Goal: Communication & Community: Share content

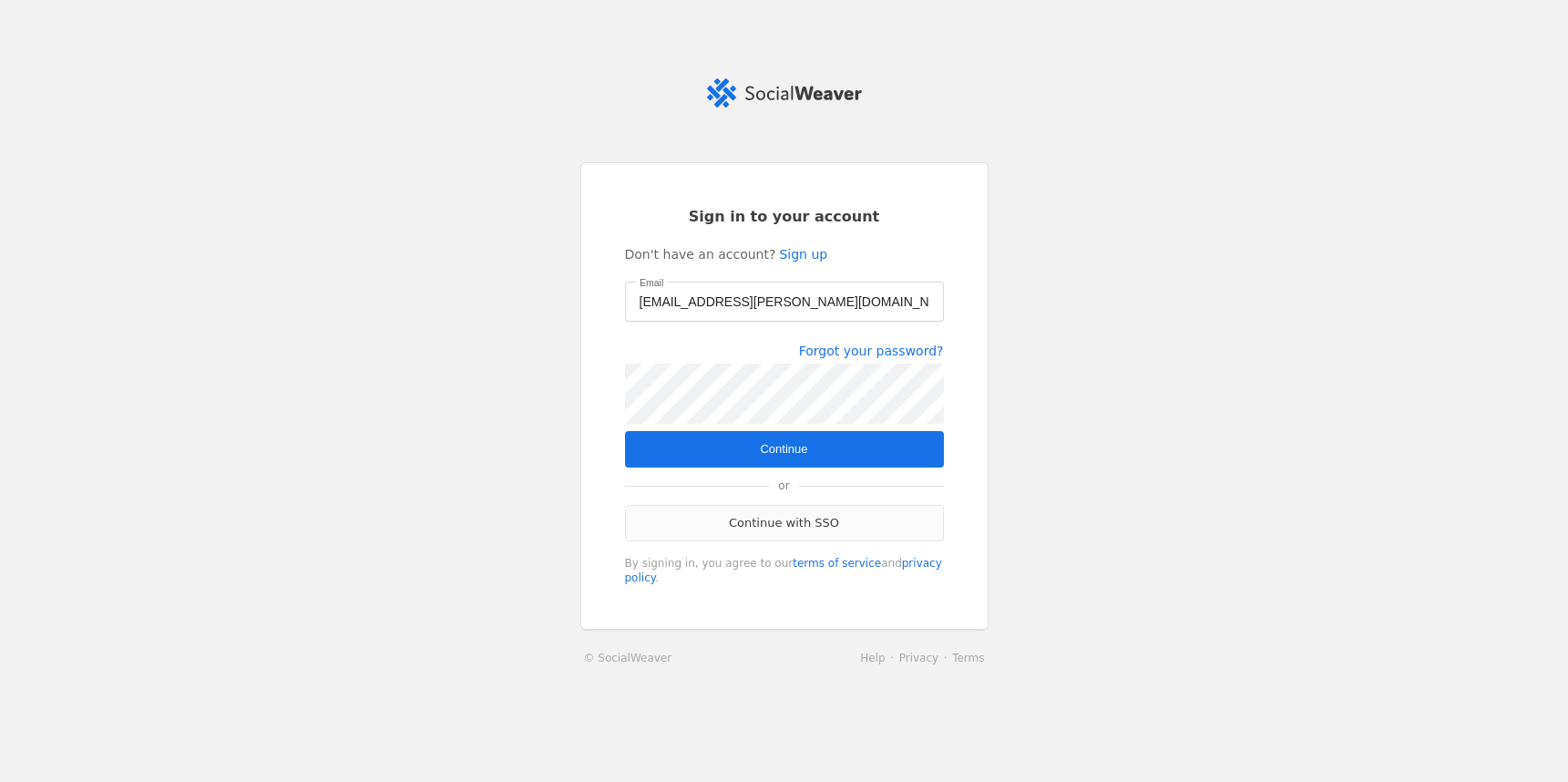
click at [749, 522] on link "Continue with SSO" at bounding box center [784, 523] width 319 height 36
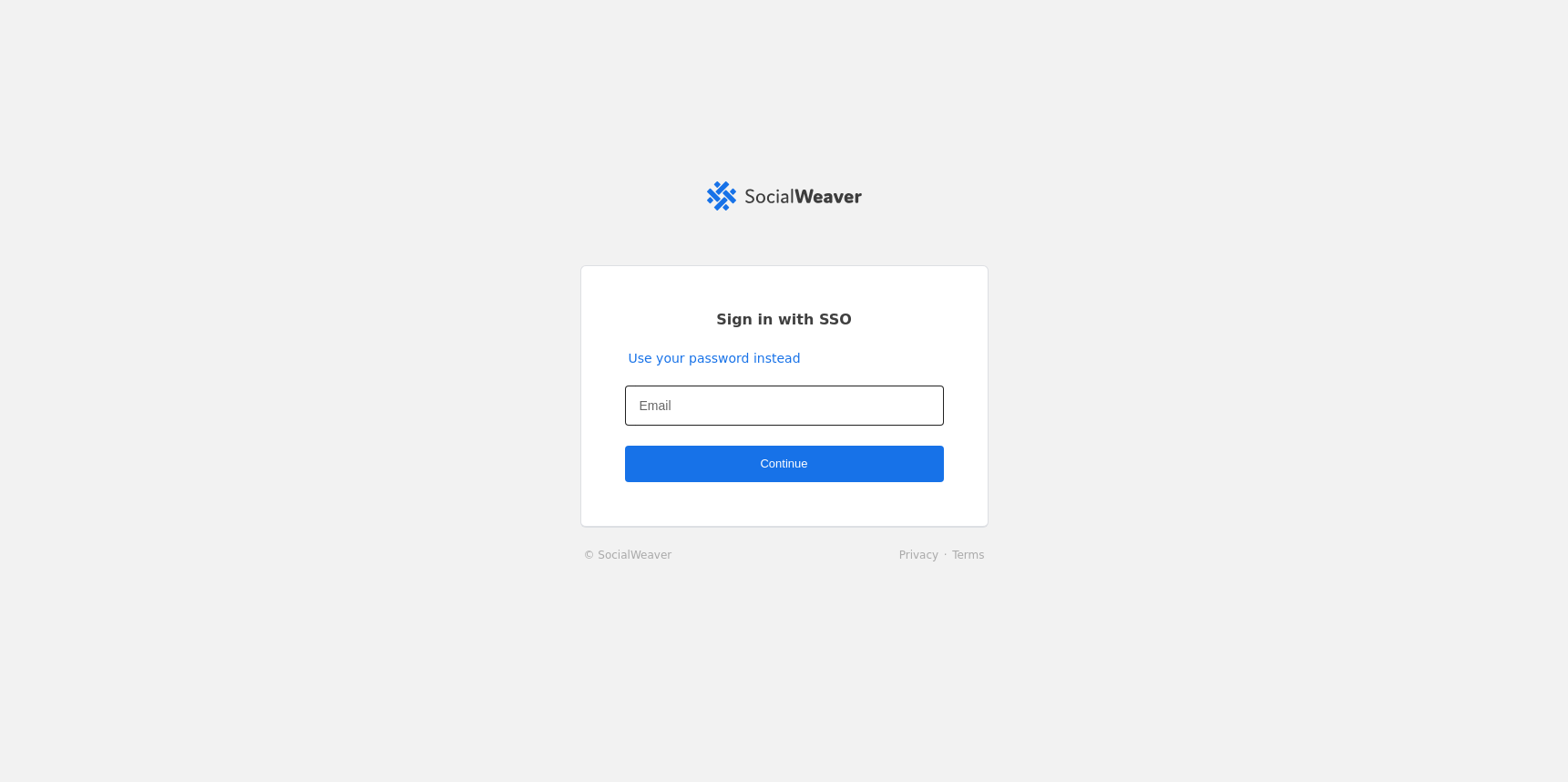
click at [705, 403] on input "Email" at bounding box center [784, 405] width 290 height 22
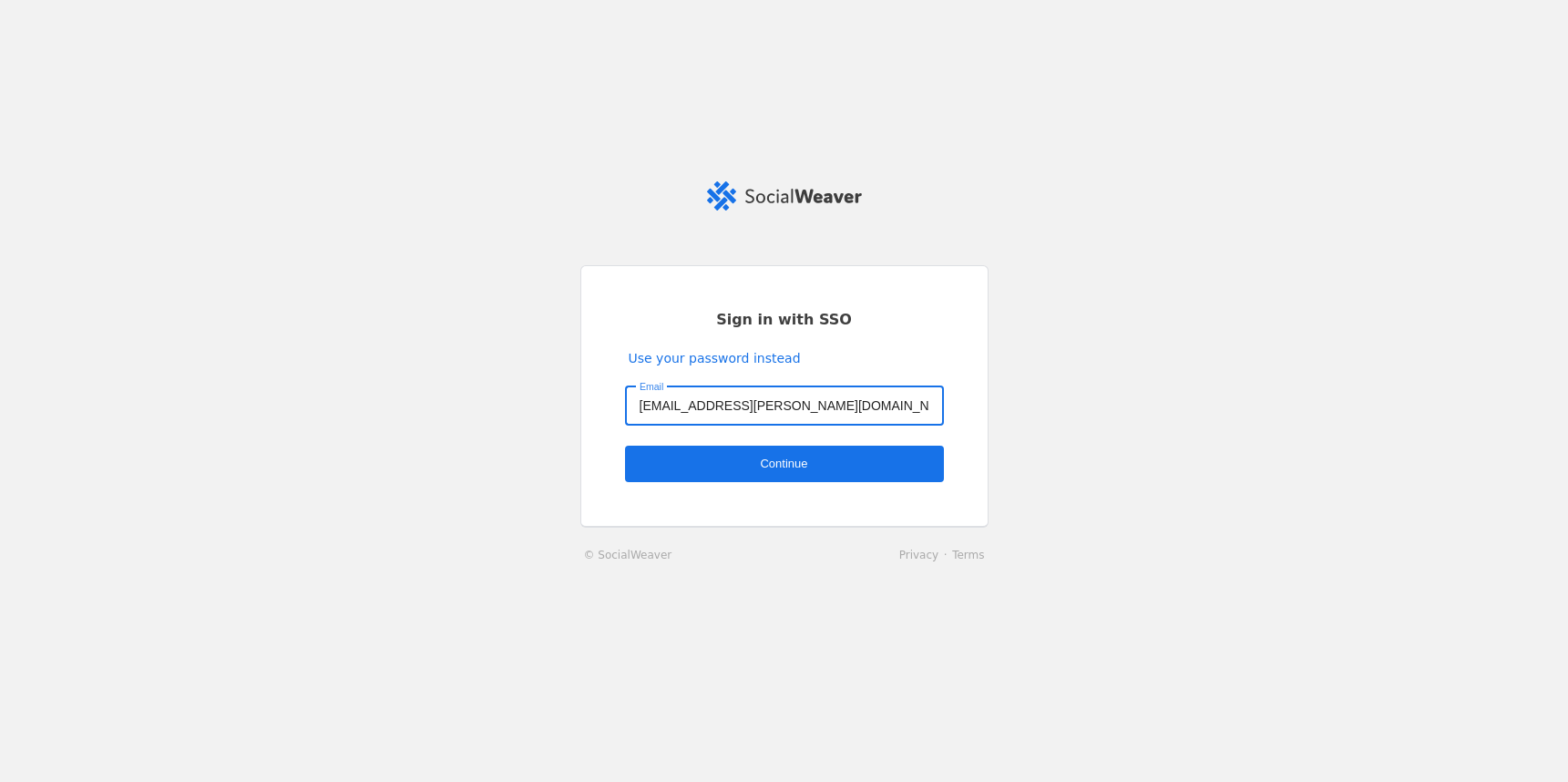
type input "[EMAIL_ADDRESS][PERSON_NAME][DOMAIN_NAME]"
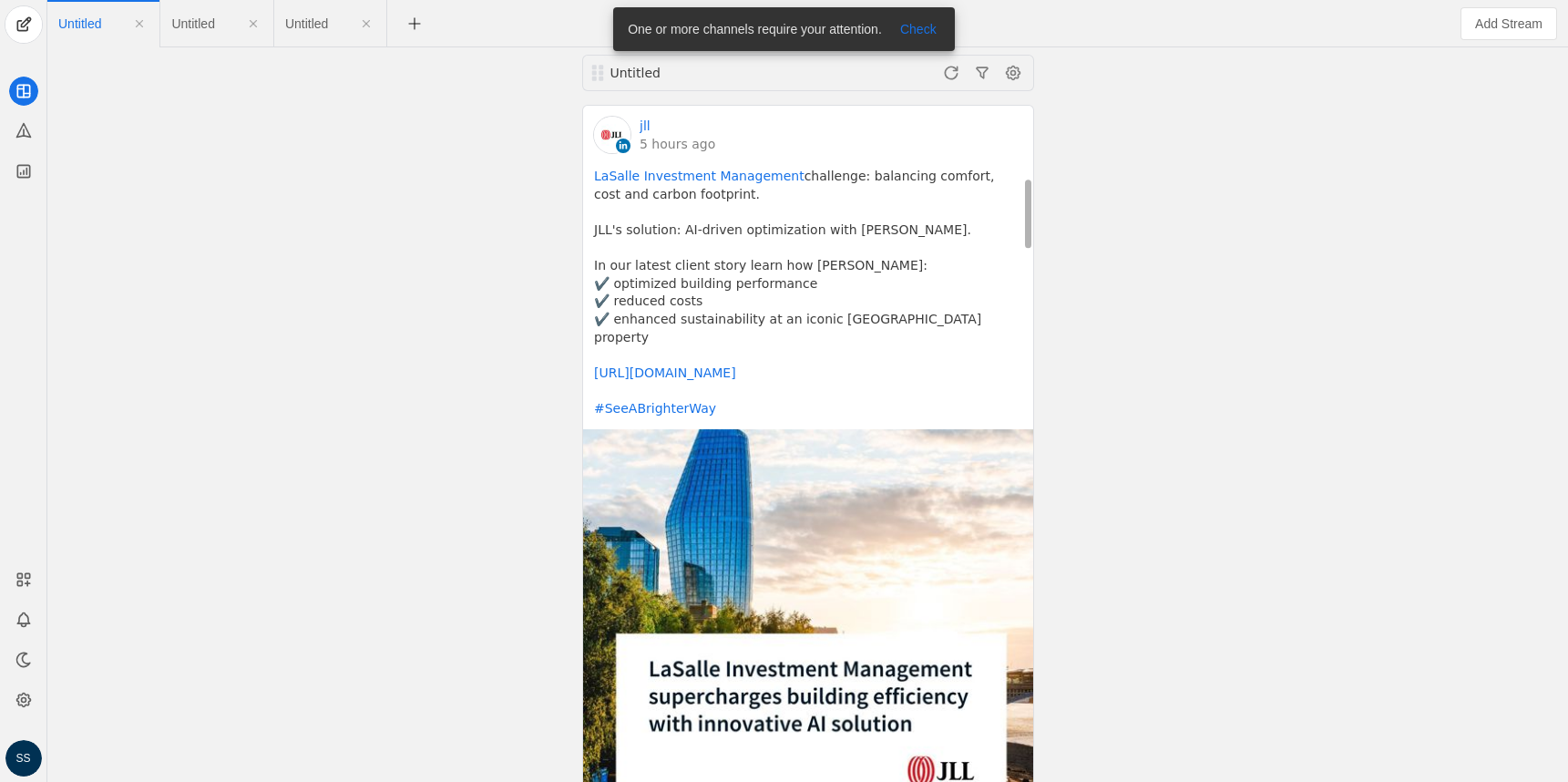
scroll to position [972, 0]
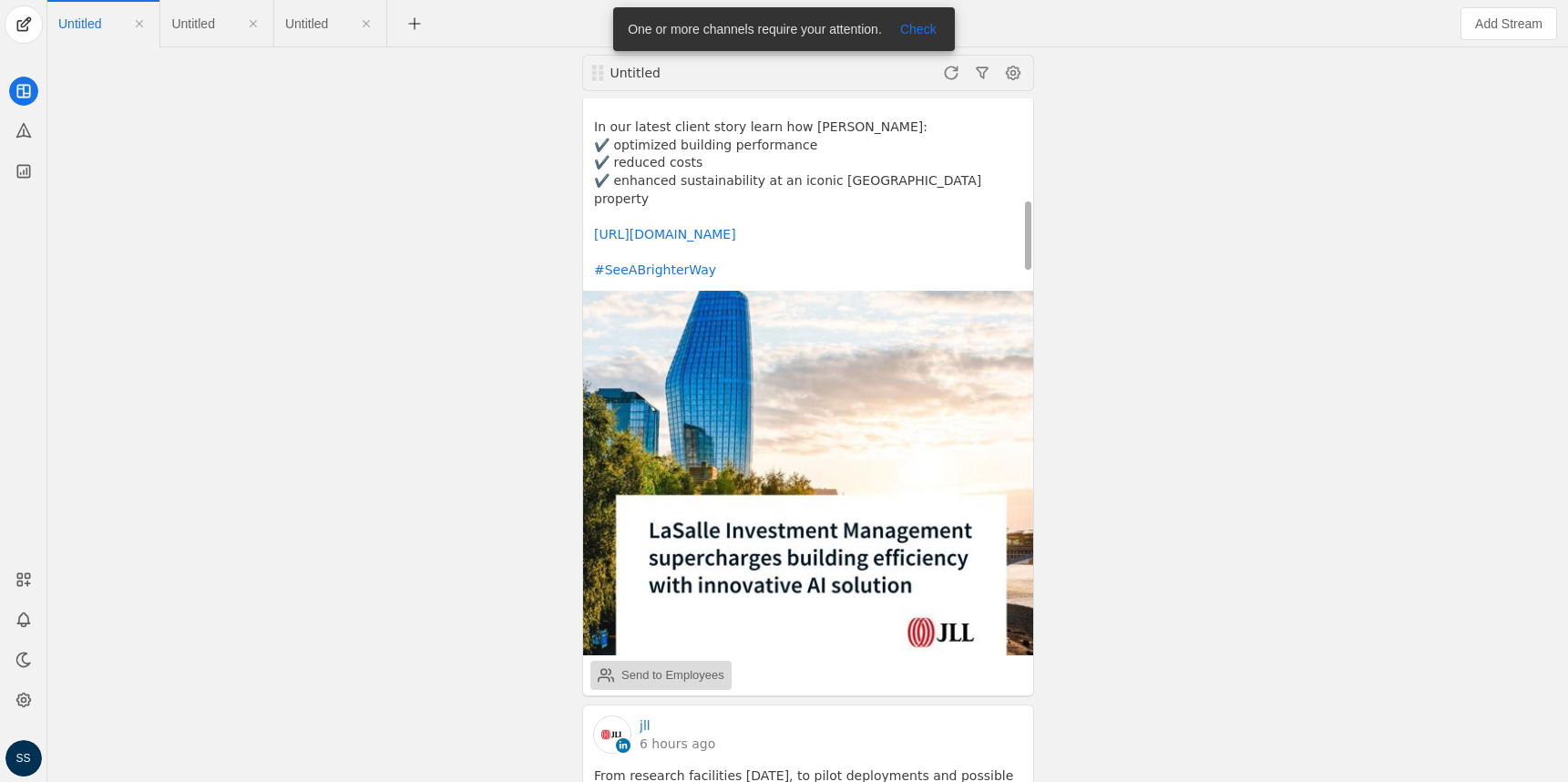
click at [649, 666] on div "Send to Employees" at bounding box center [673, 675] width 103 height 18
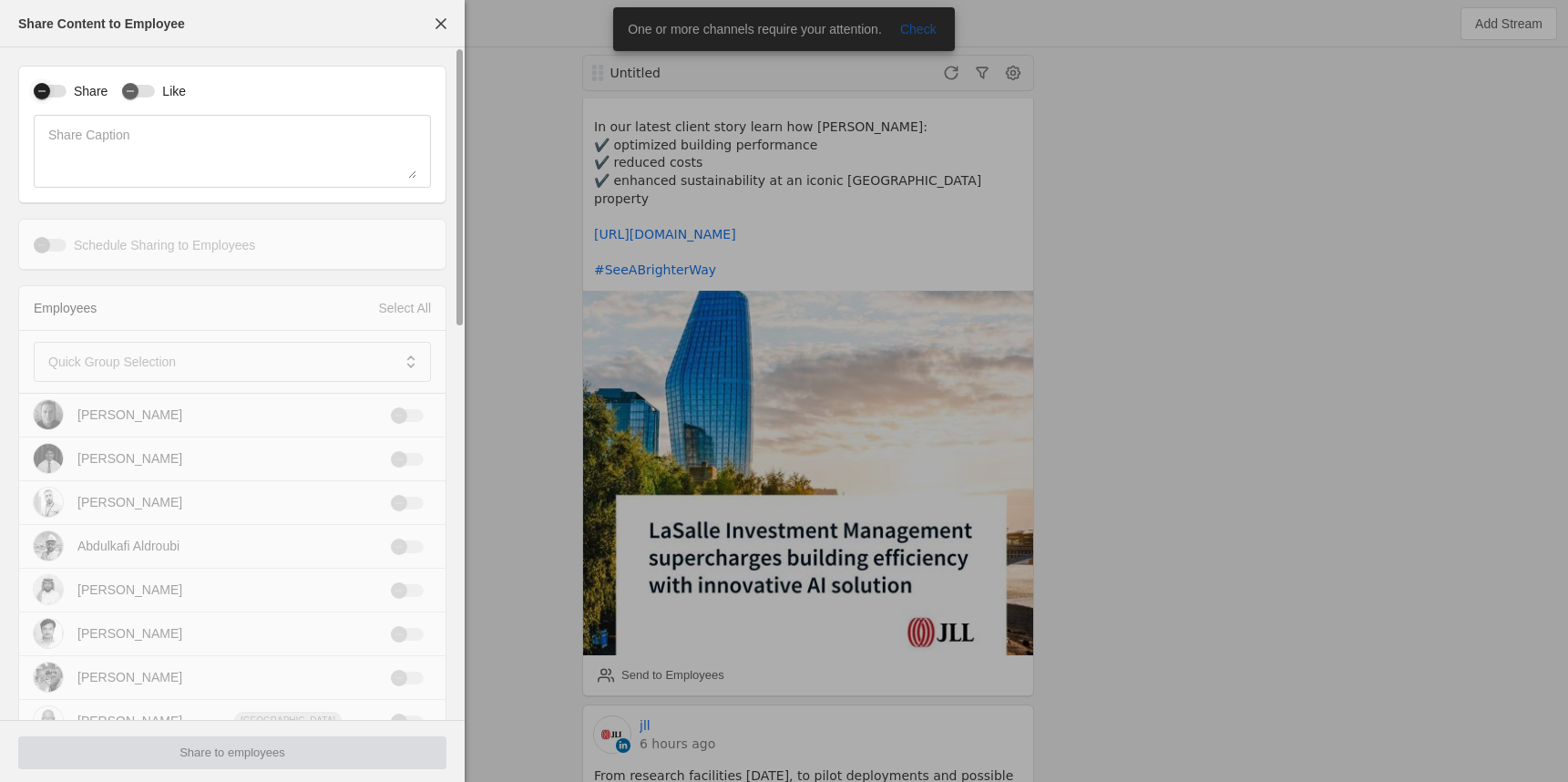
click at [62, 96] on div "button" at bounding box center [50, 91] width 33 height 12
click at [130, 365] on mat-label "Quick Group Selection" at bounding box center [111, 361] width 127 height 22
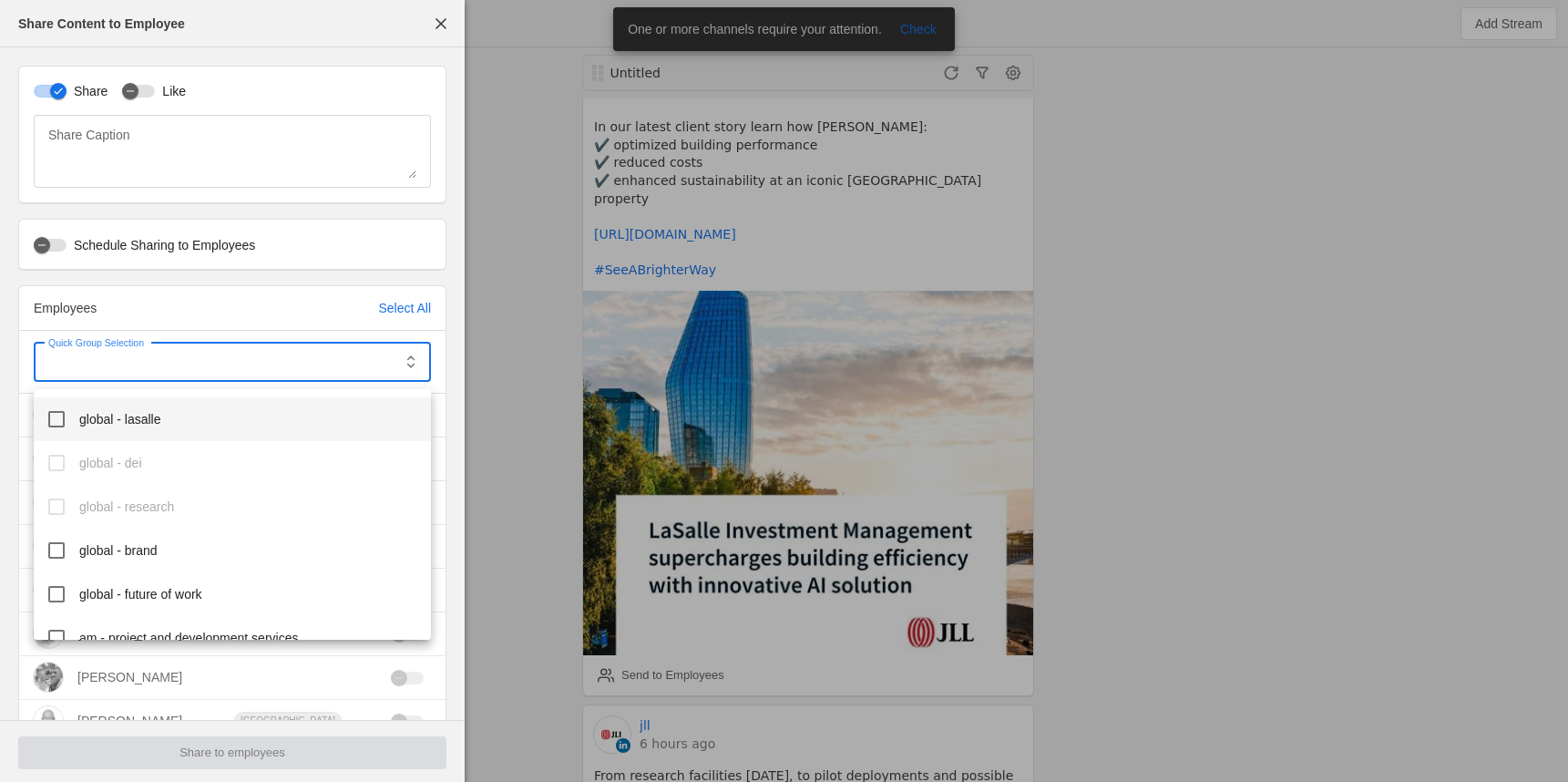
scroll to position [528, 0]
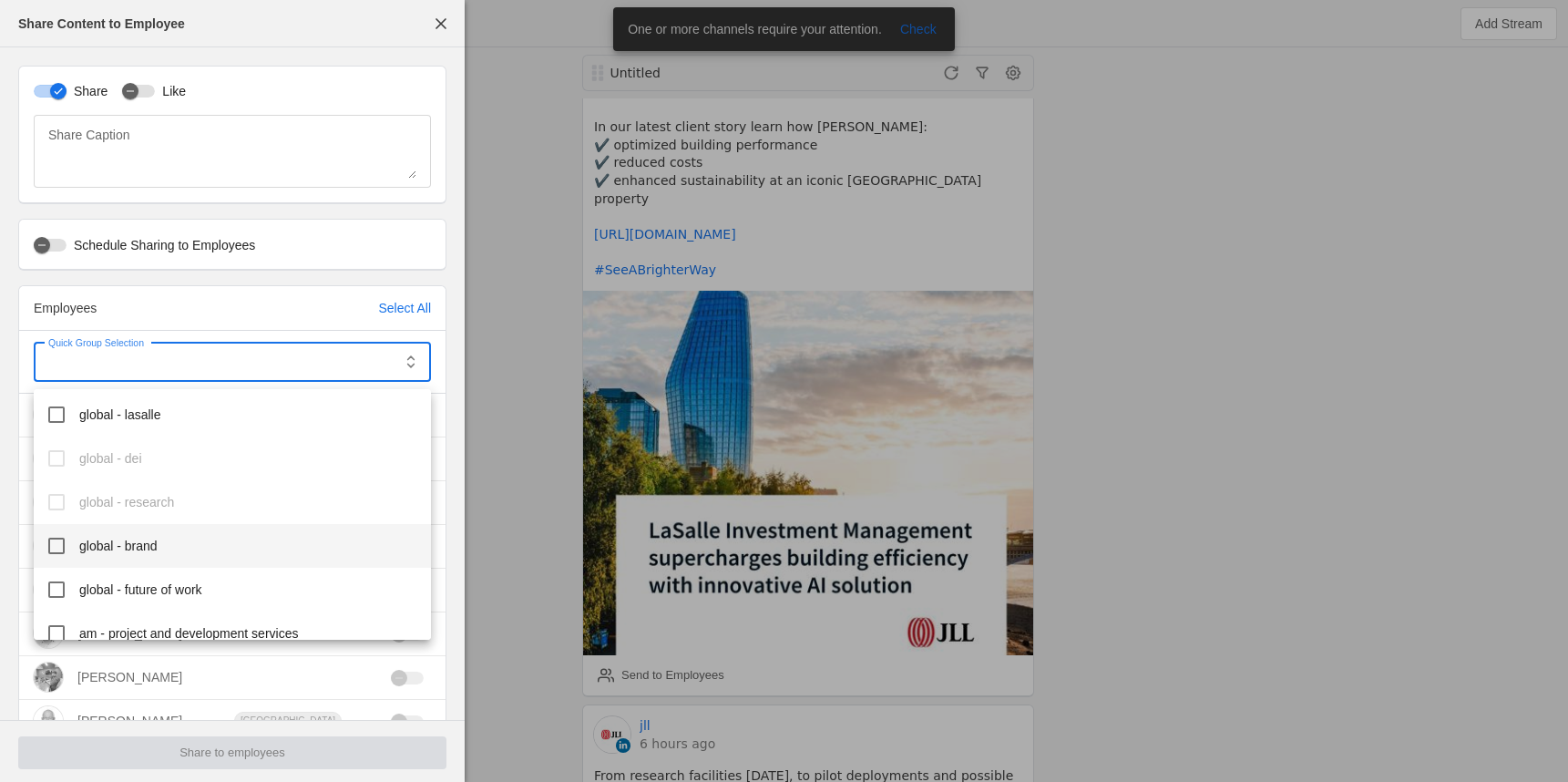
click at [158, 539] on span "global - brand" at bounding box center [119, 546] width 78 height 18
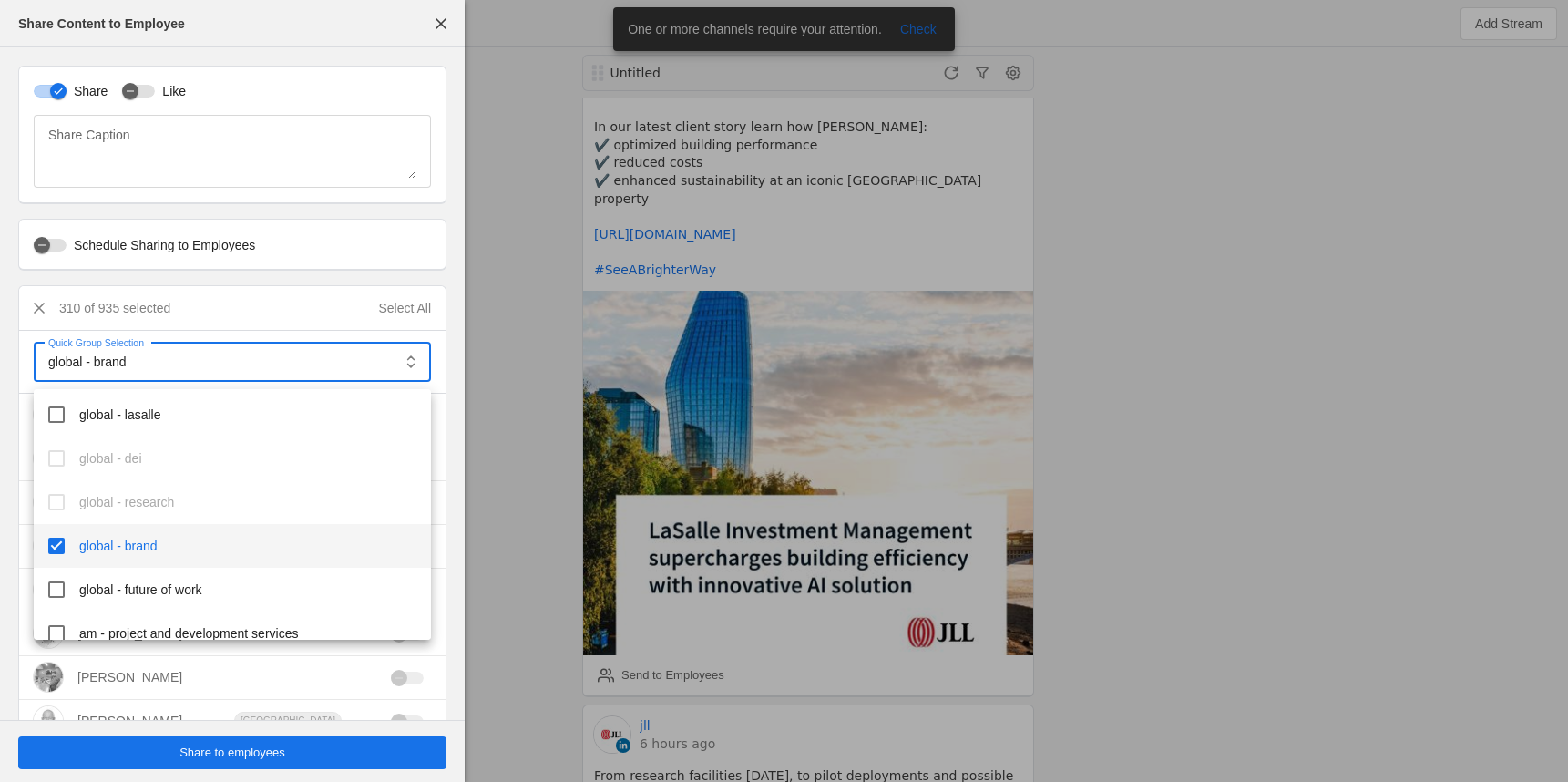
click at [236, 755] on div at bounding box center [784, 391] width 1568 height 782
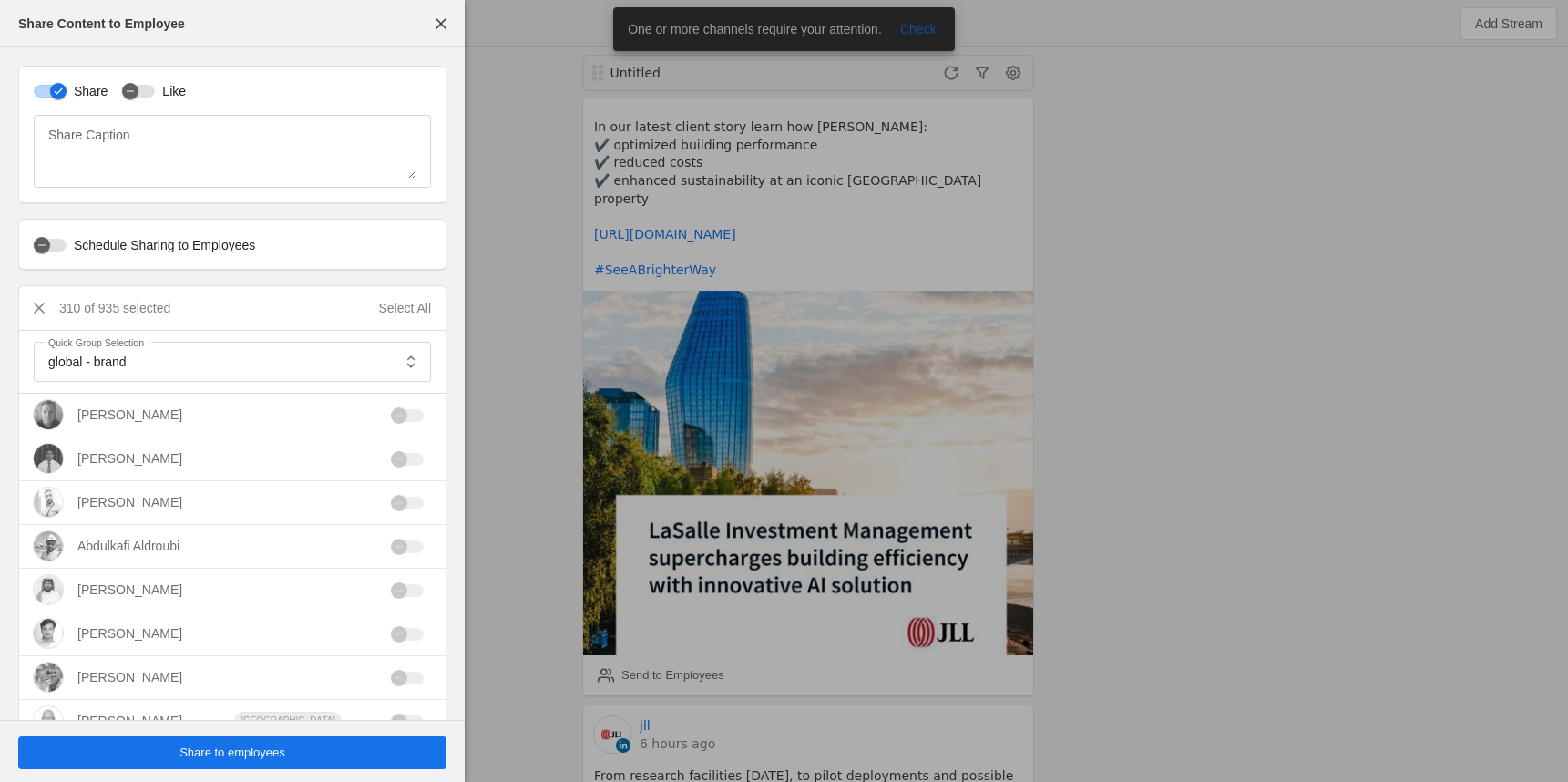
click at [209, 755] on span "Share to employees" at bounding box center [233, 752] width 105 height 18
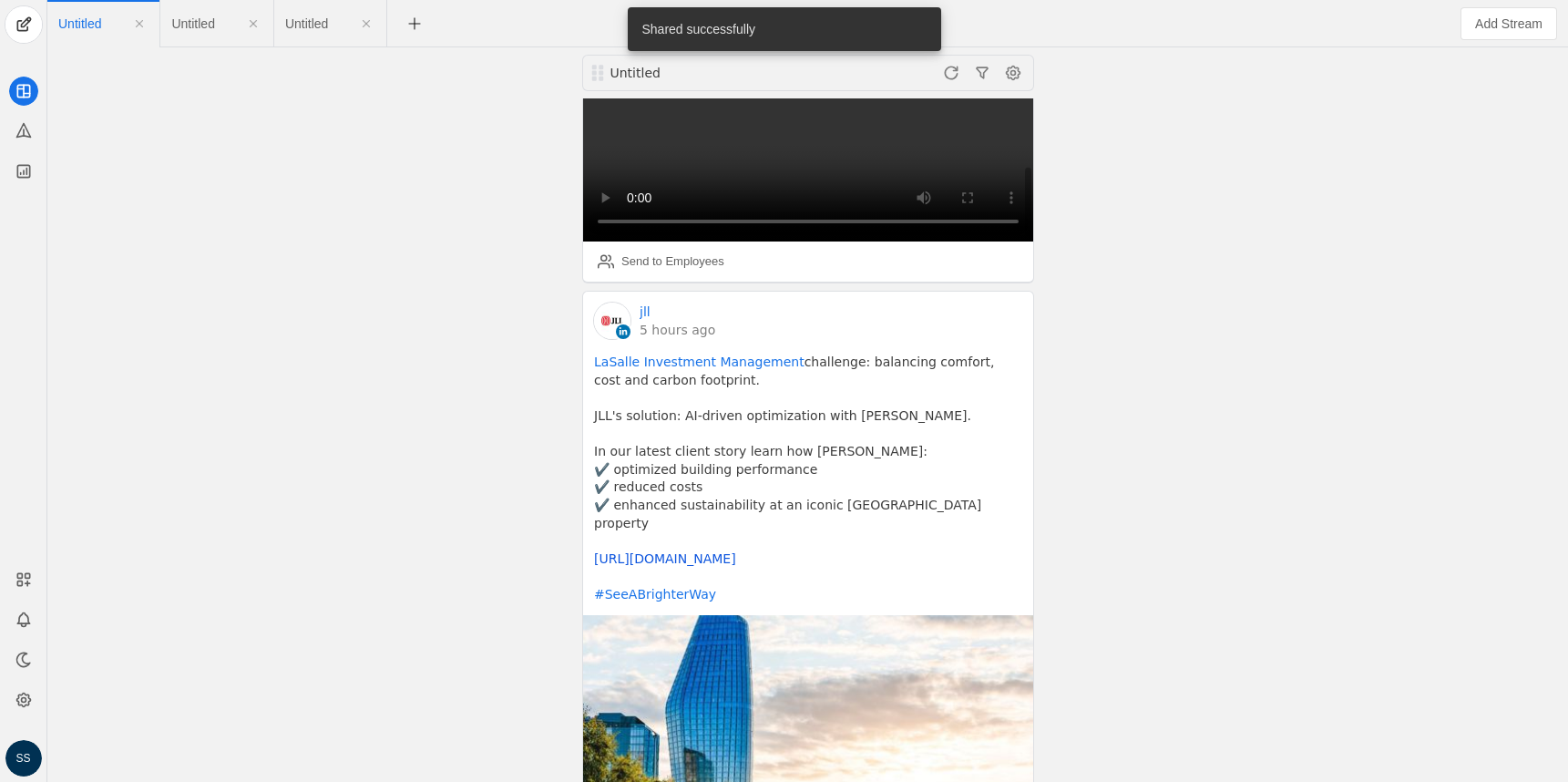
scroll to position [639, 0]
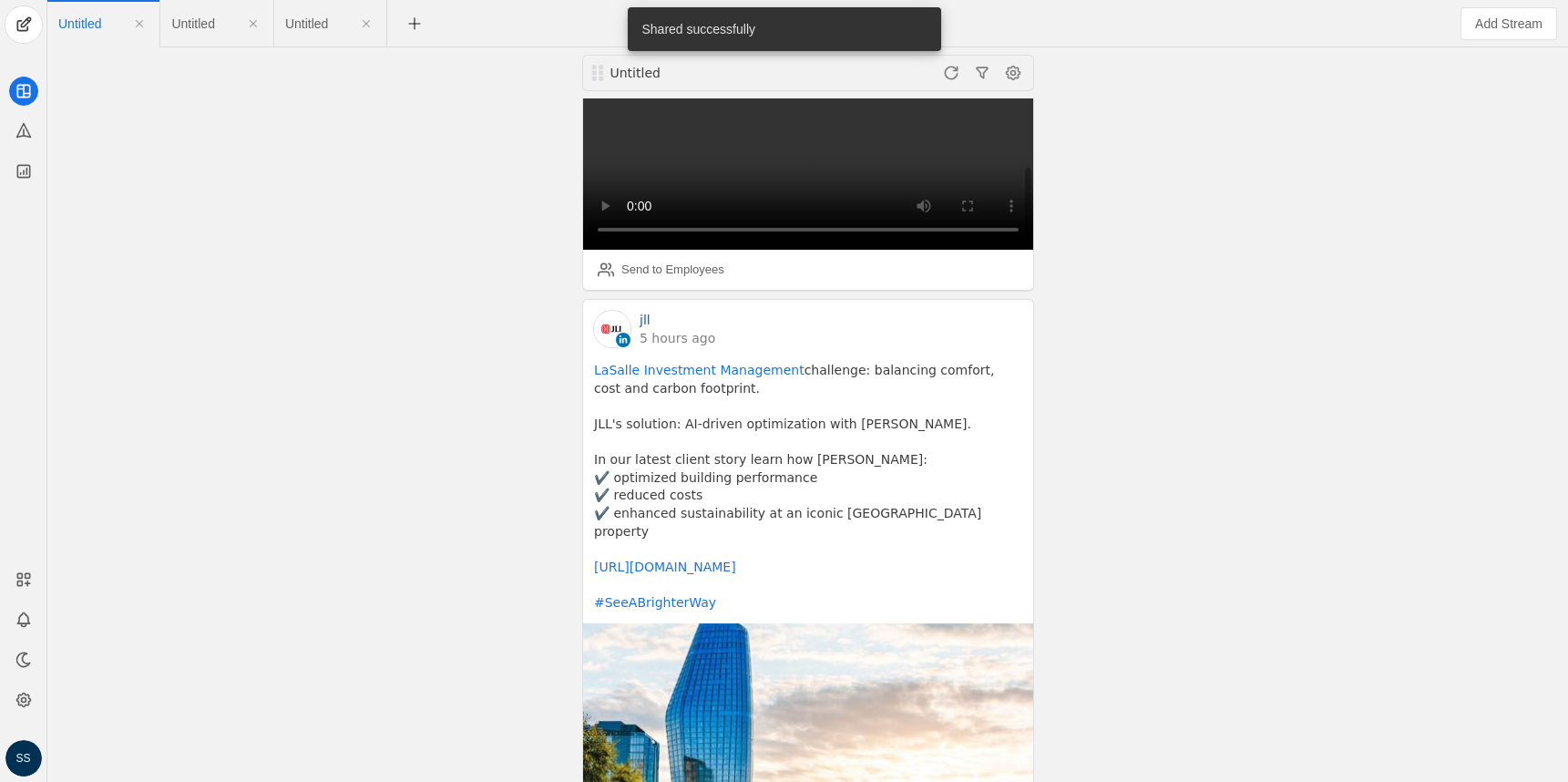
click at [643, 311] on link "jll" at bounding box center [644, 320] width 11 height 18
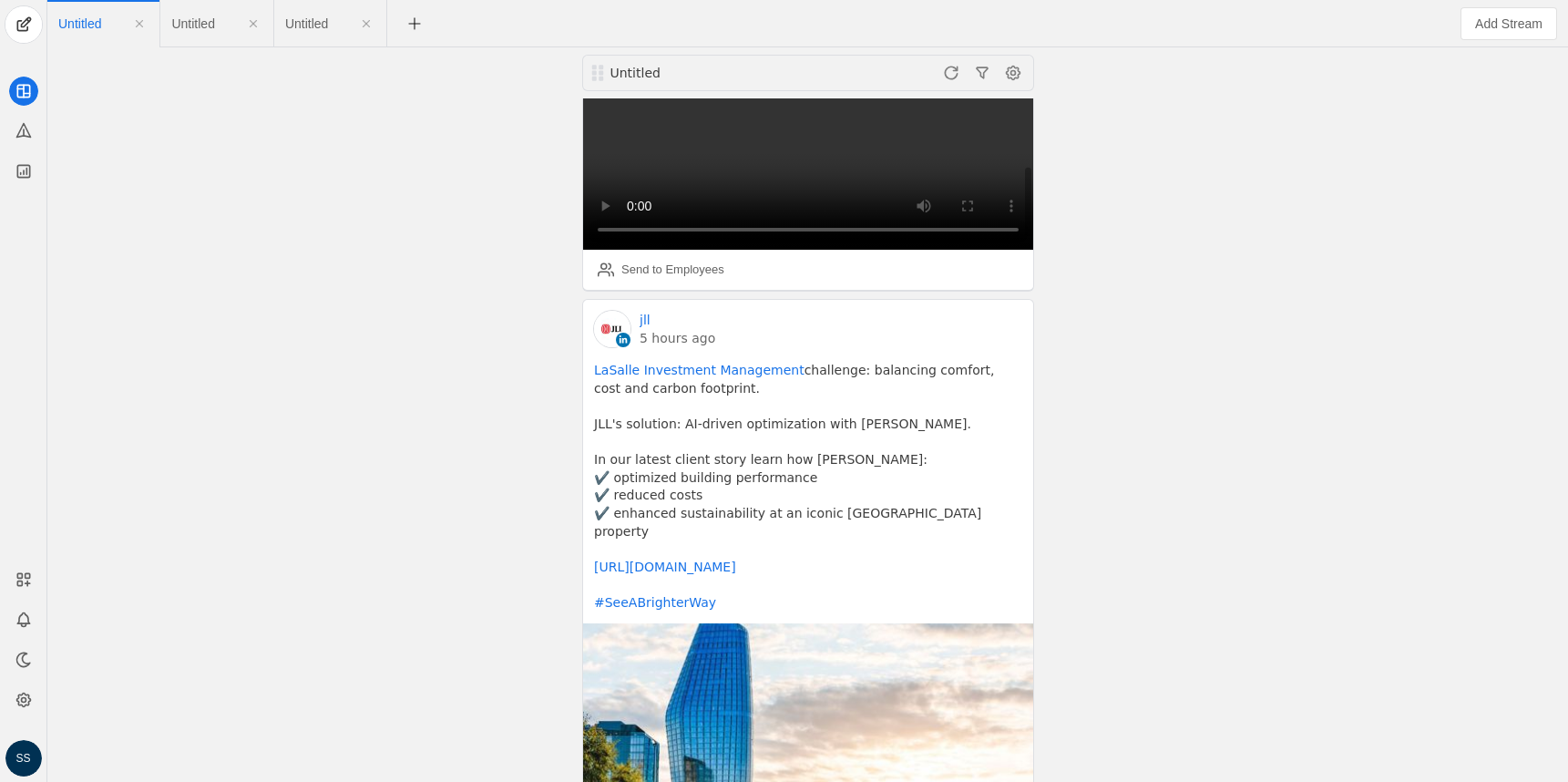
click at [676, 329] on link "5 hours ago" at bounding box center [677, 338] width 76 height 18
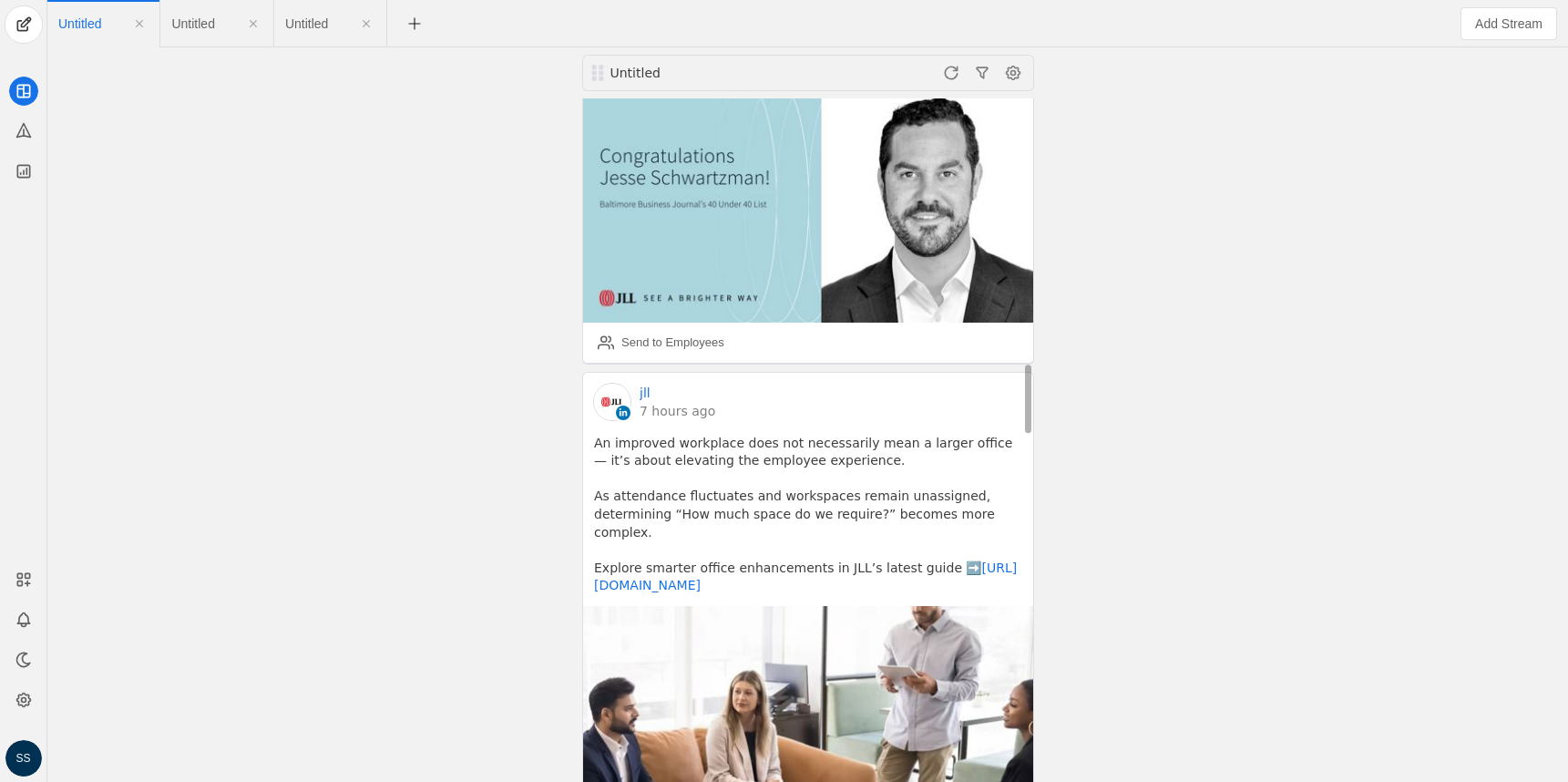
scroll to position [2342, 0]
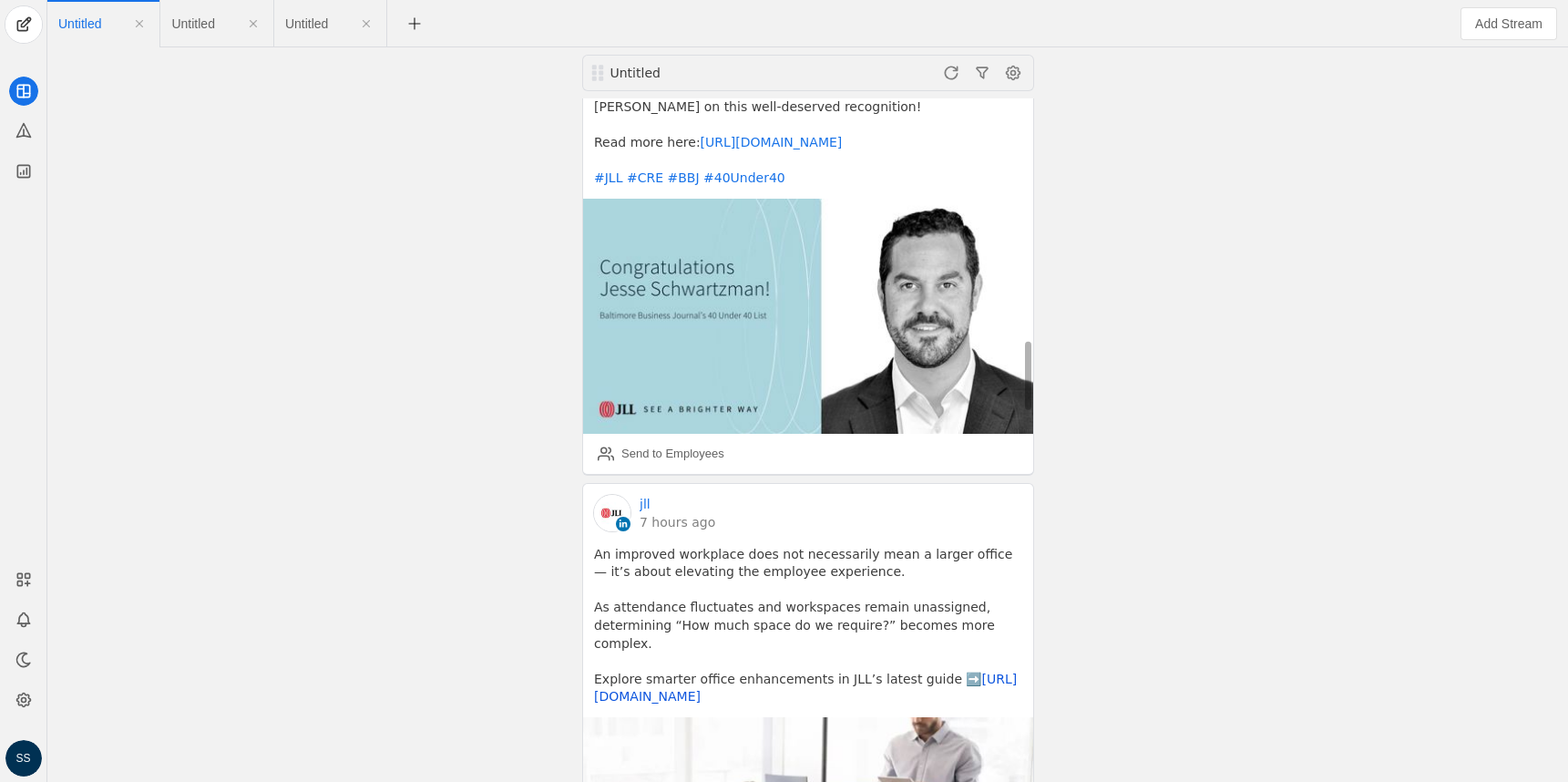
click at [672, 672] on link "https://co.jll/3TnvRMf" at bounding box center [806, 688] width 423 height 33
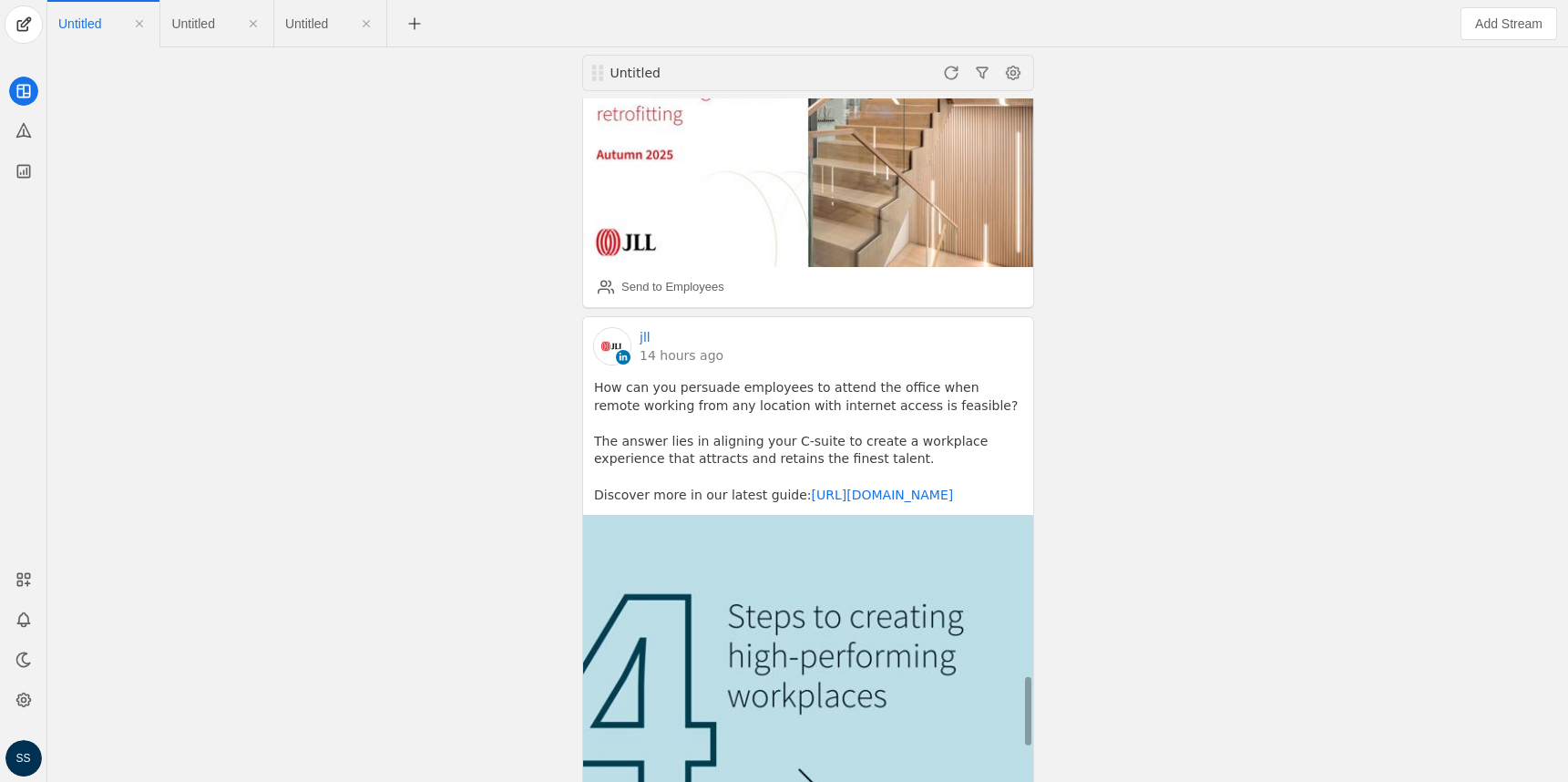
scroll to position [5620, 0]
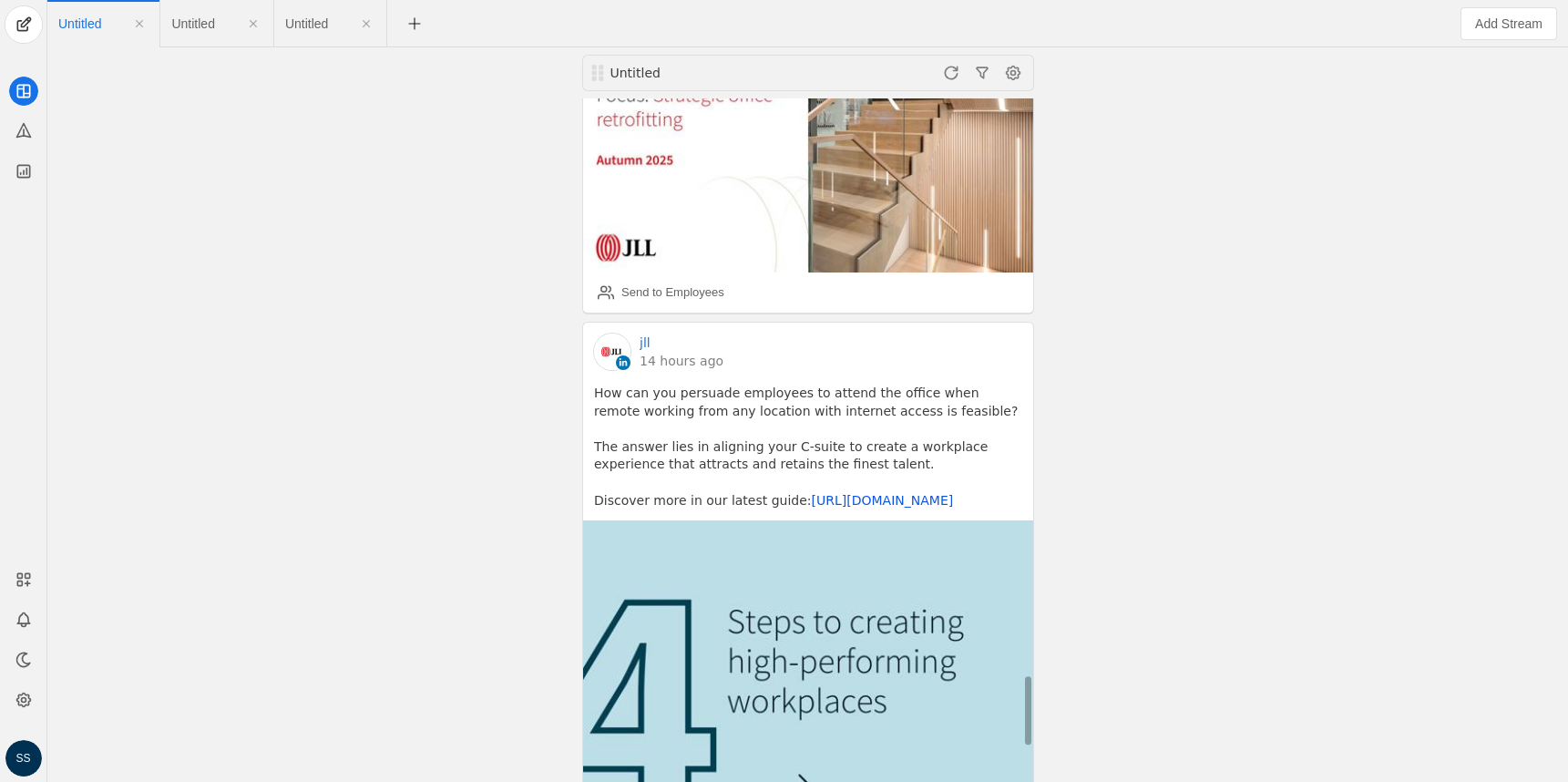
click at [845, 493] on link "https://co.jll/46pk7At" at bounding box center [882, 500] width 143 height 14
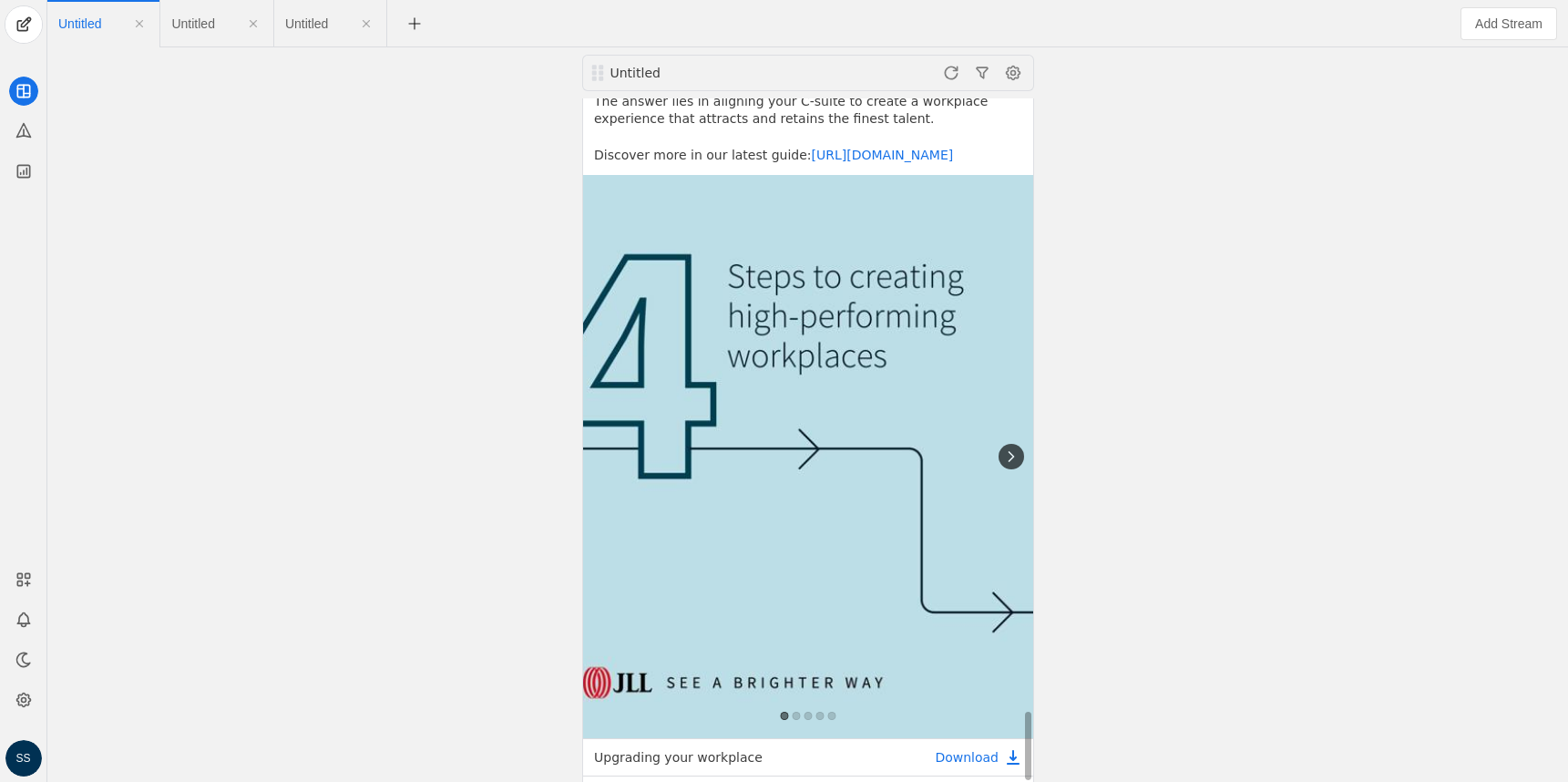
click at [1018, 447] on icon at bounding box center [1011, 456] width 18 height 18
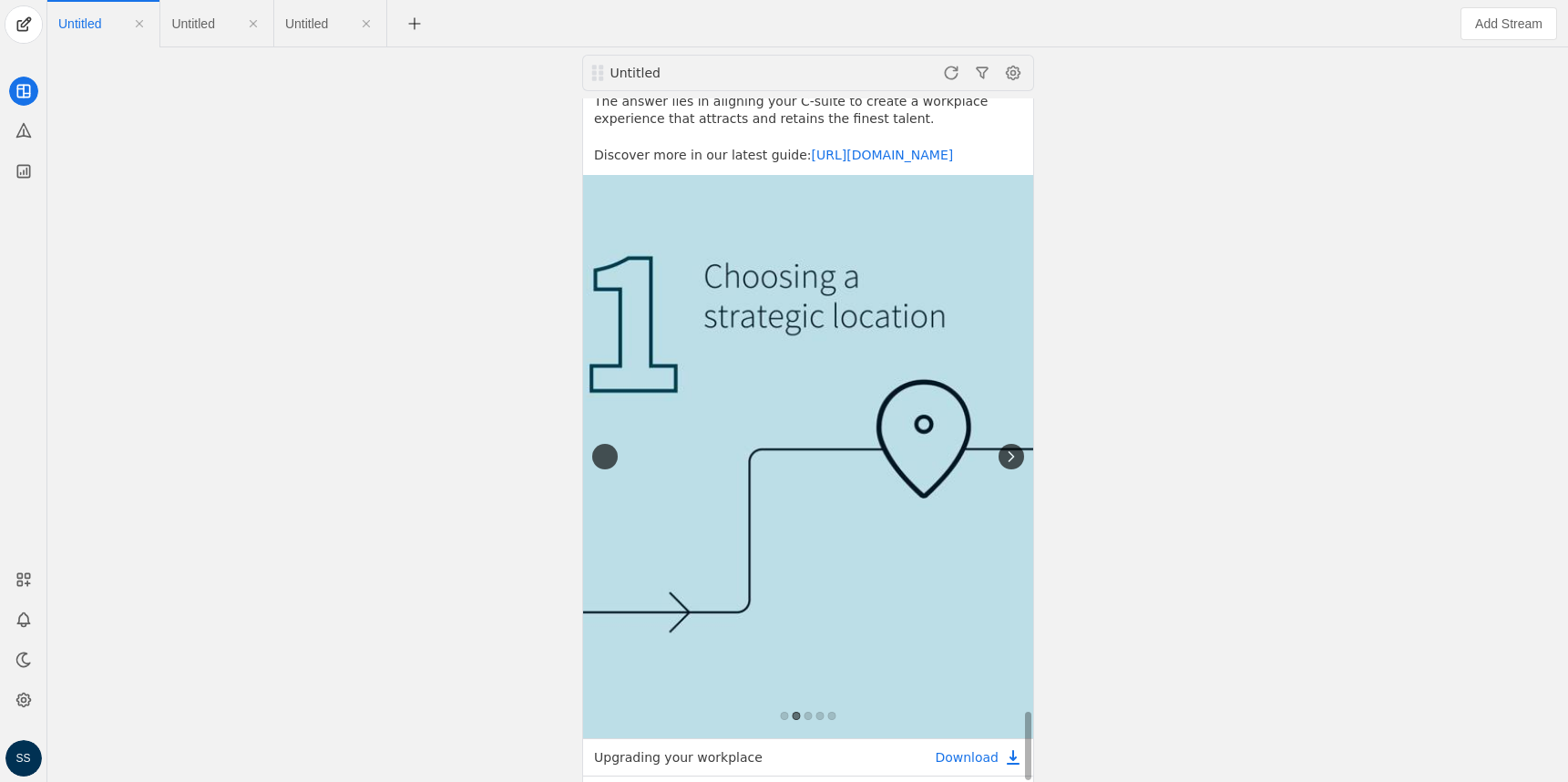
click at [1018, 447] on icon at bounding box center [1011, 456] width 18 height 18
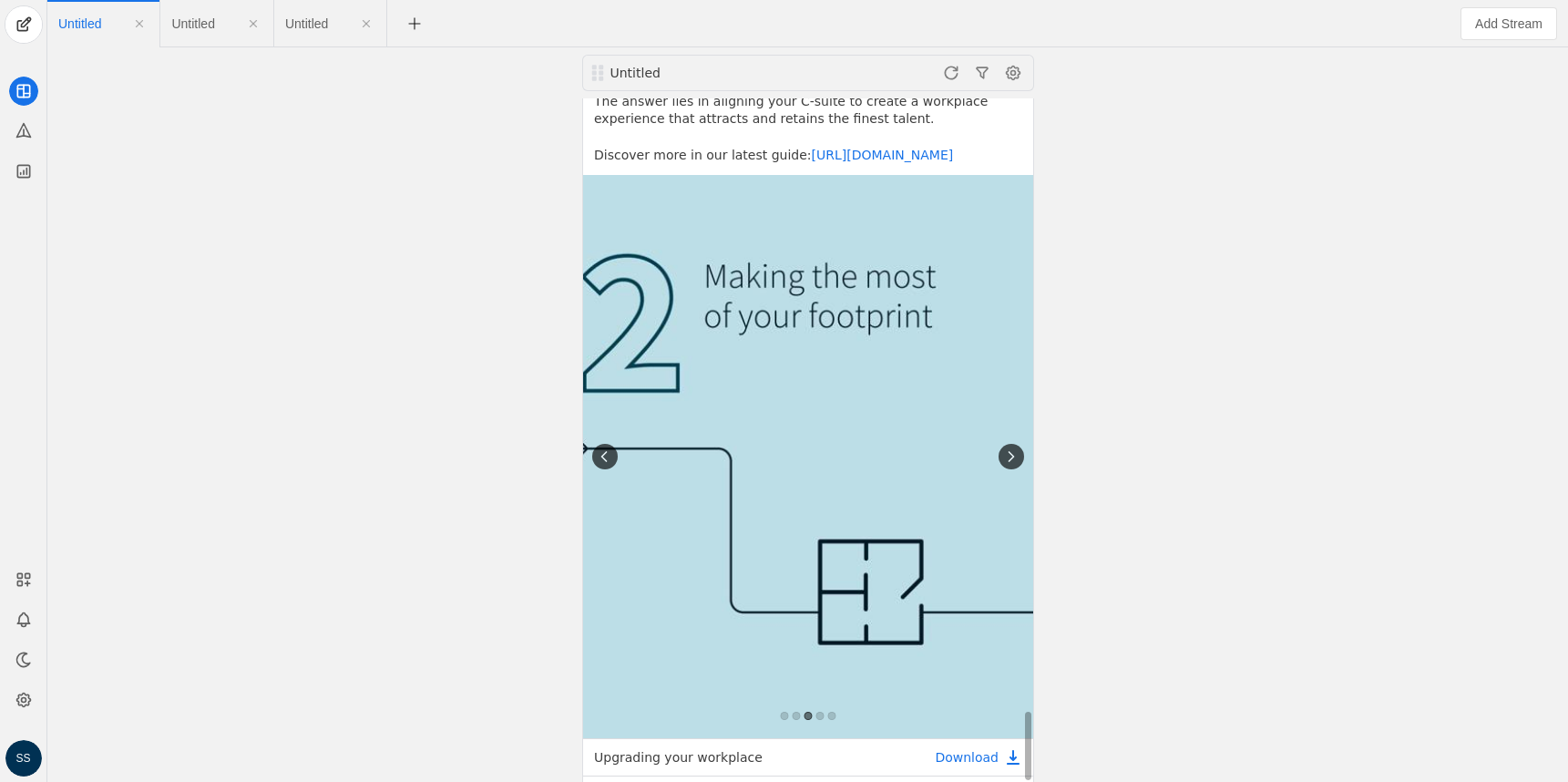
click at [1018, 447] on icon at bounding box center [1011, 456] width 18 height 18
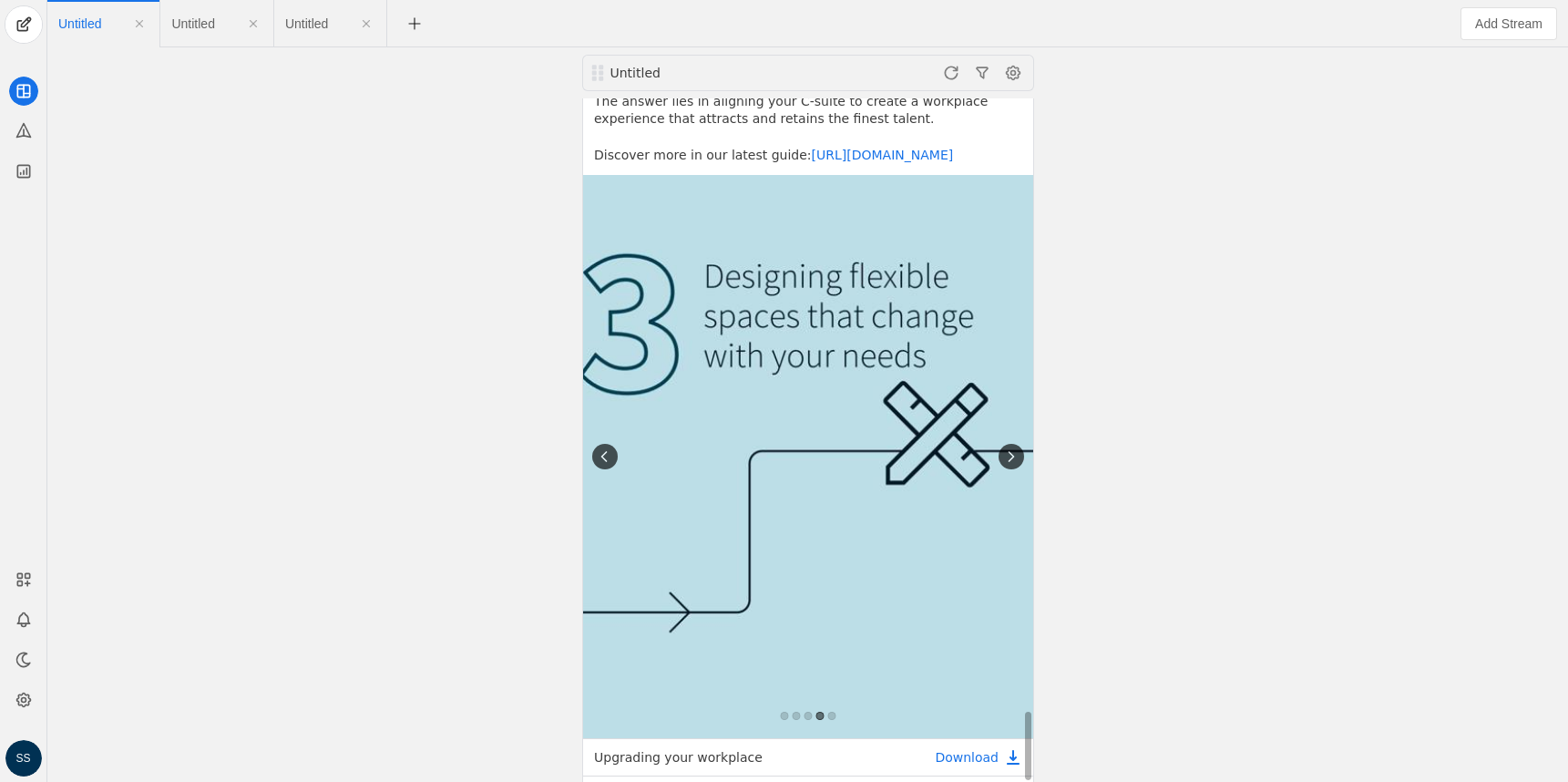
click at [1018, 447] on icon at bounding box center [1011, 456] width 18 height 18
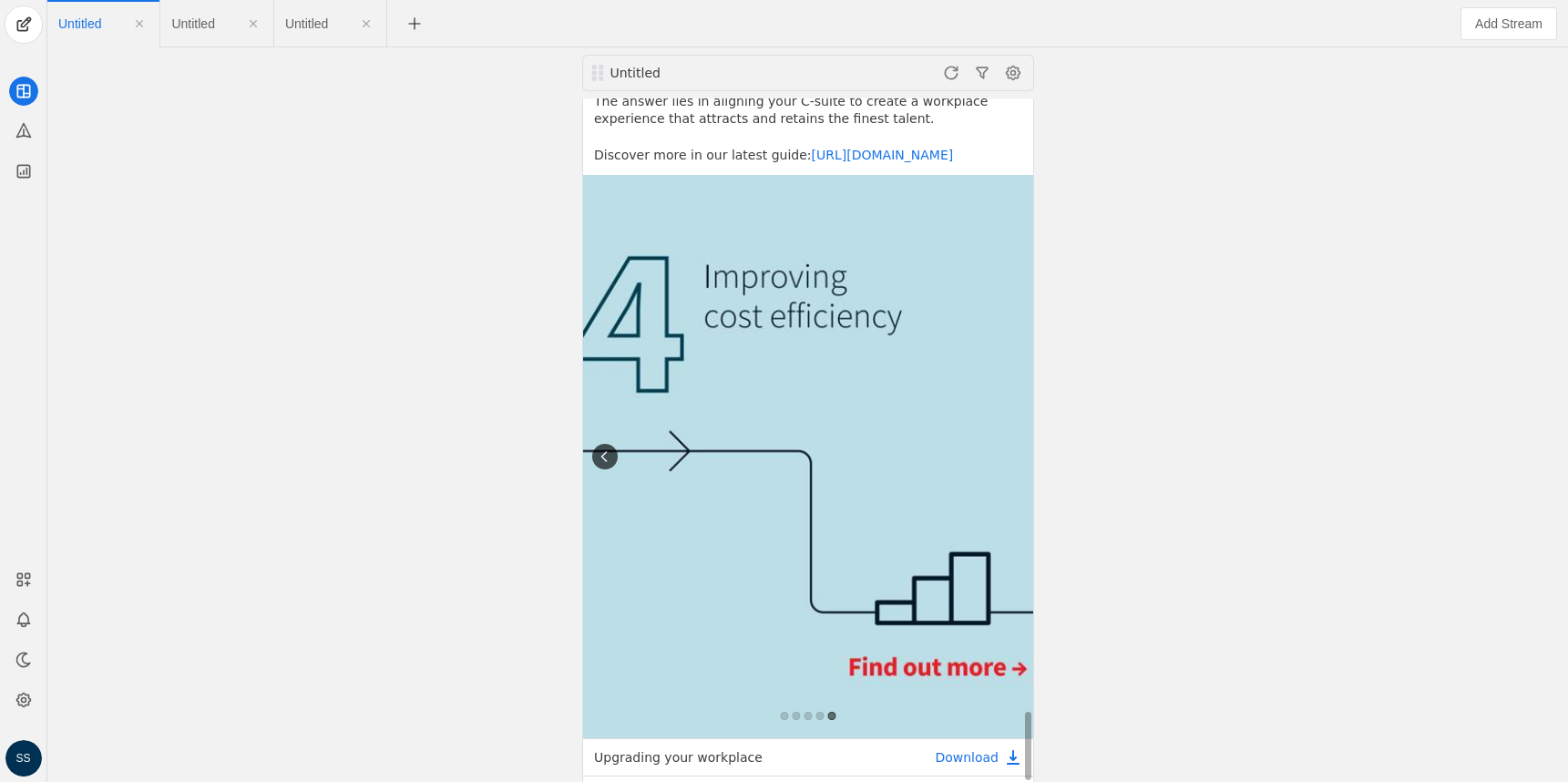
click at [607, 447] on icon at bounding box center [604, 456] width 18 height 18
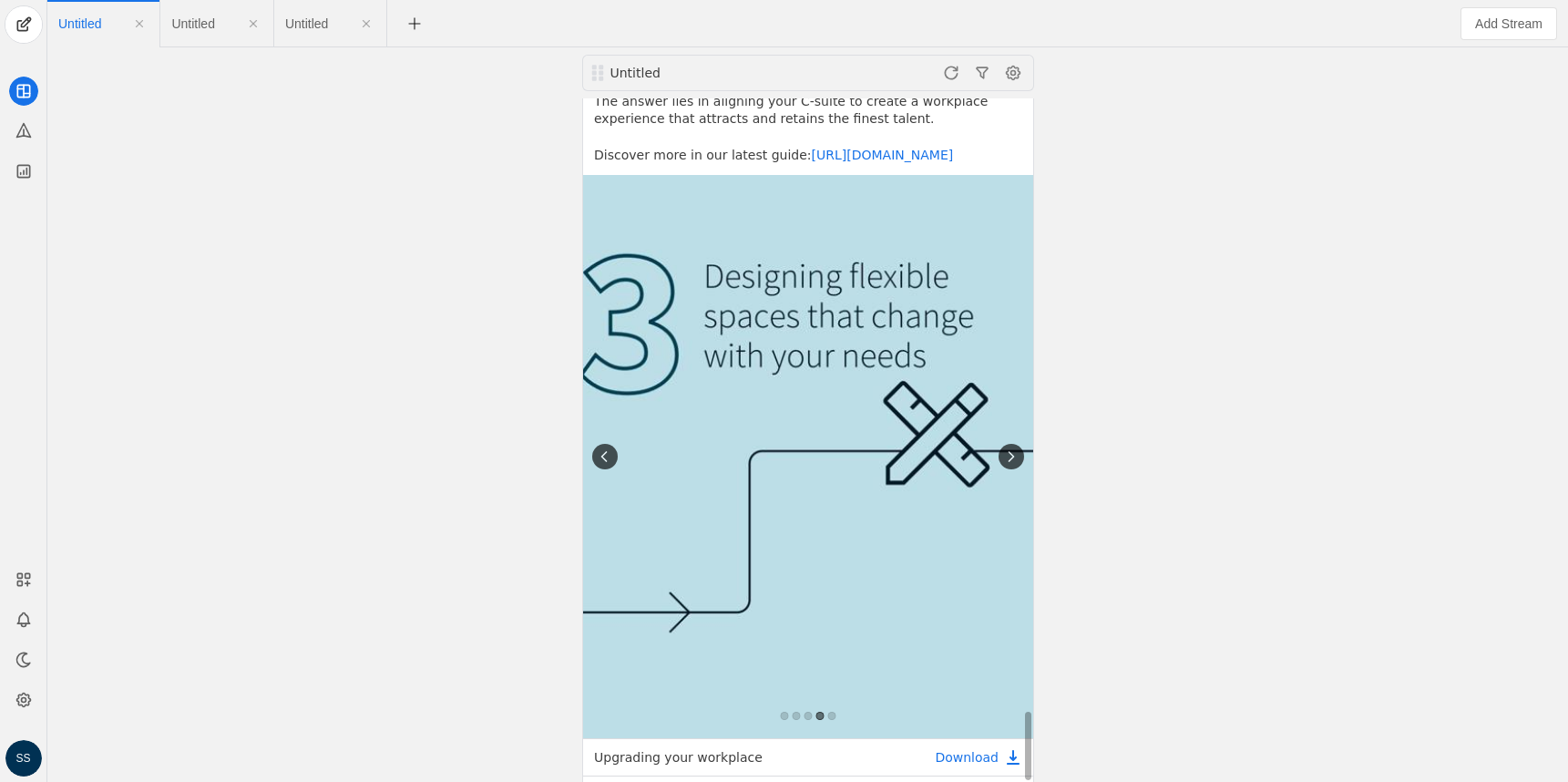
click at [607, 447] on icon at bounding box center [604, 456] width 18 height 18
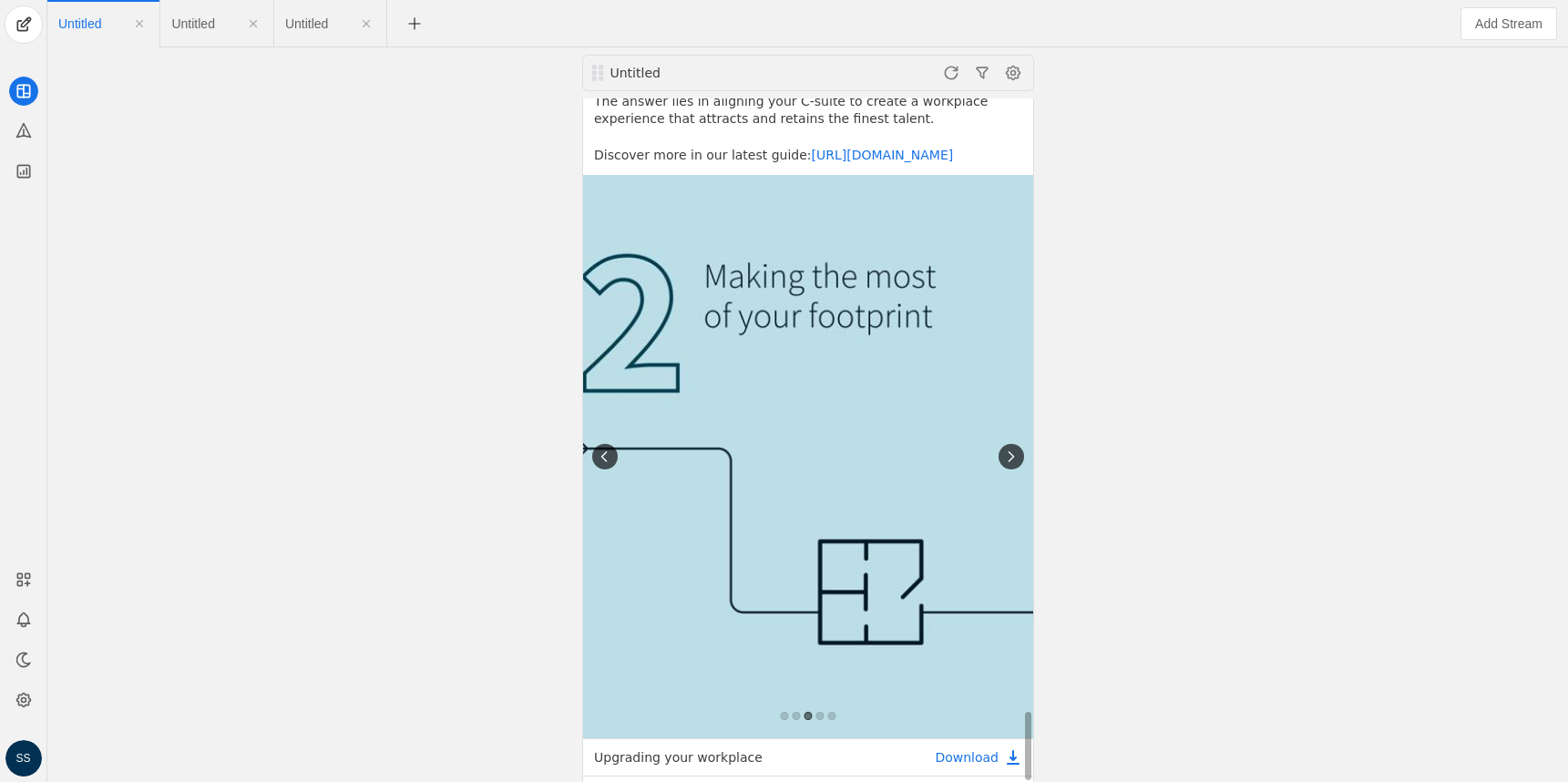
click at [607, 447] on icon at bounding box center [604, 456] width 18 height 18
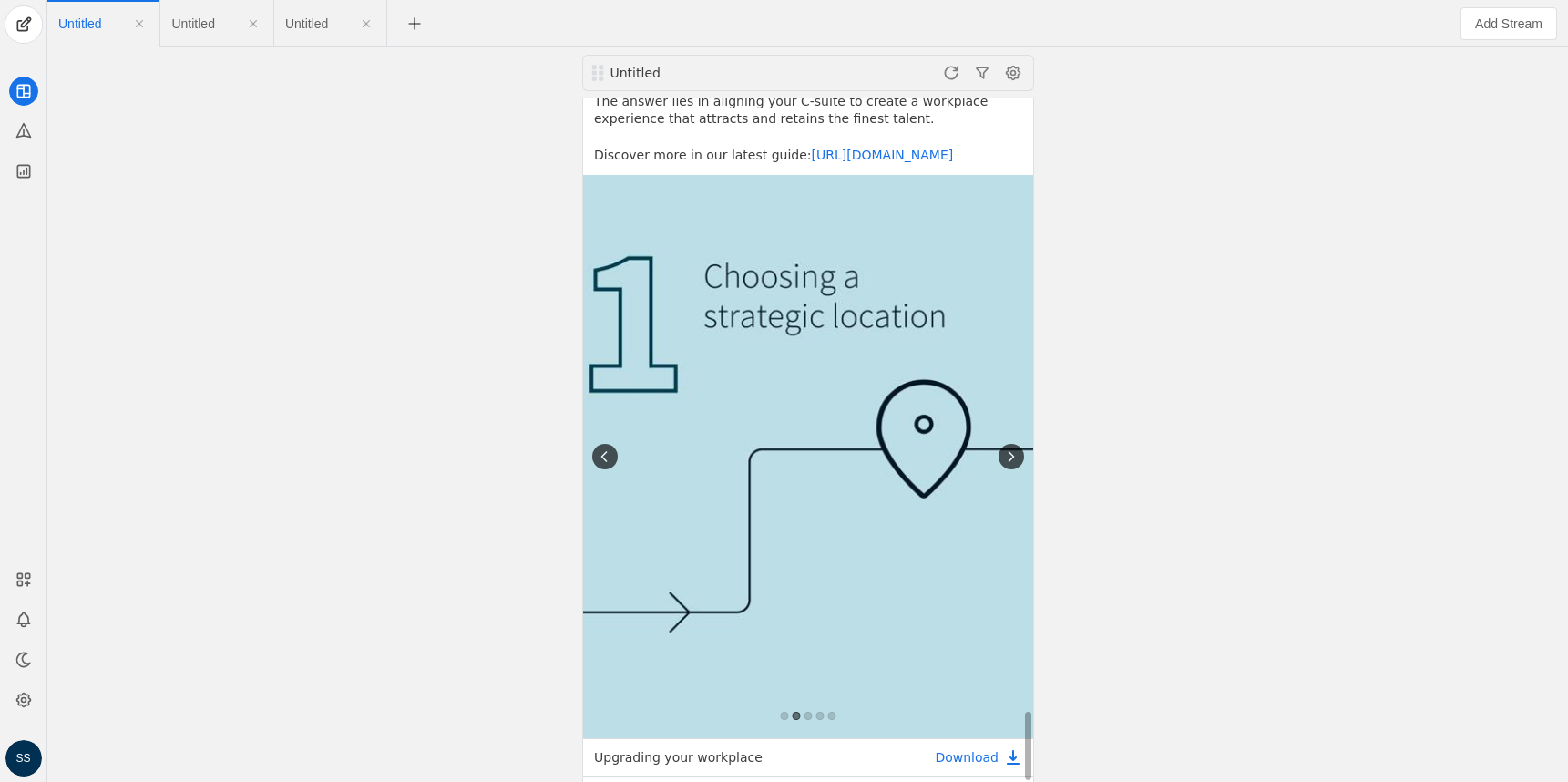
click at [607, 447] on icon at bounding box center [604, 456] width 18 height 18
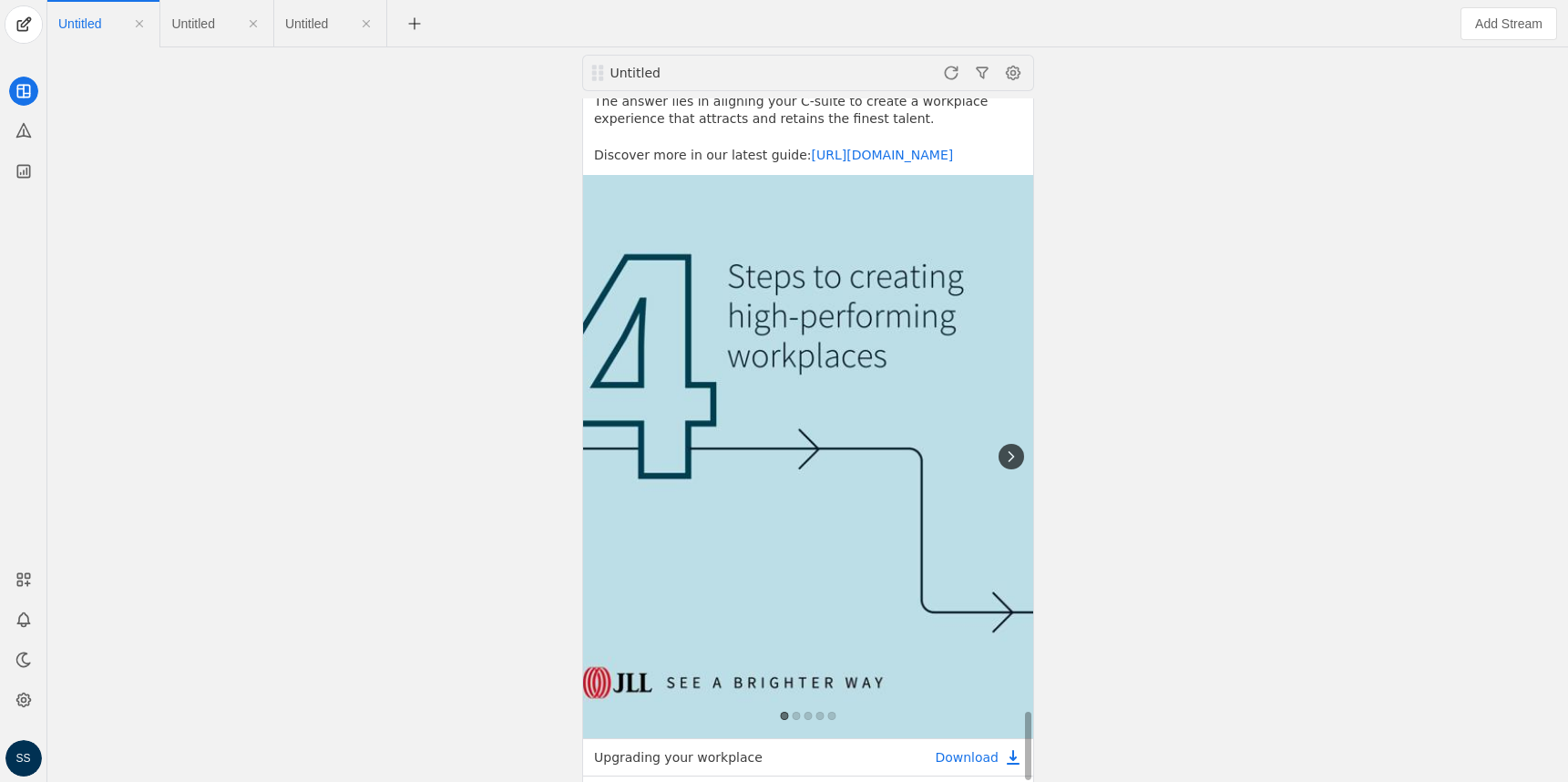
click at [607, 332] on img at bounding box center [808, 457] width 450 height 564
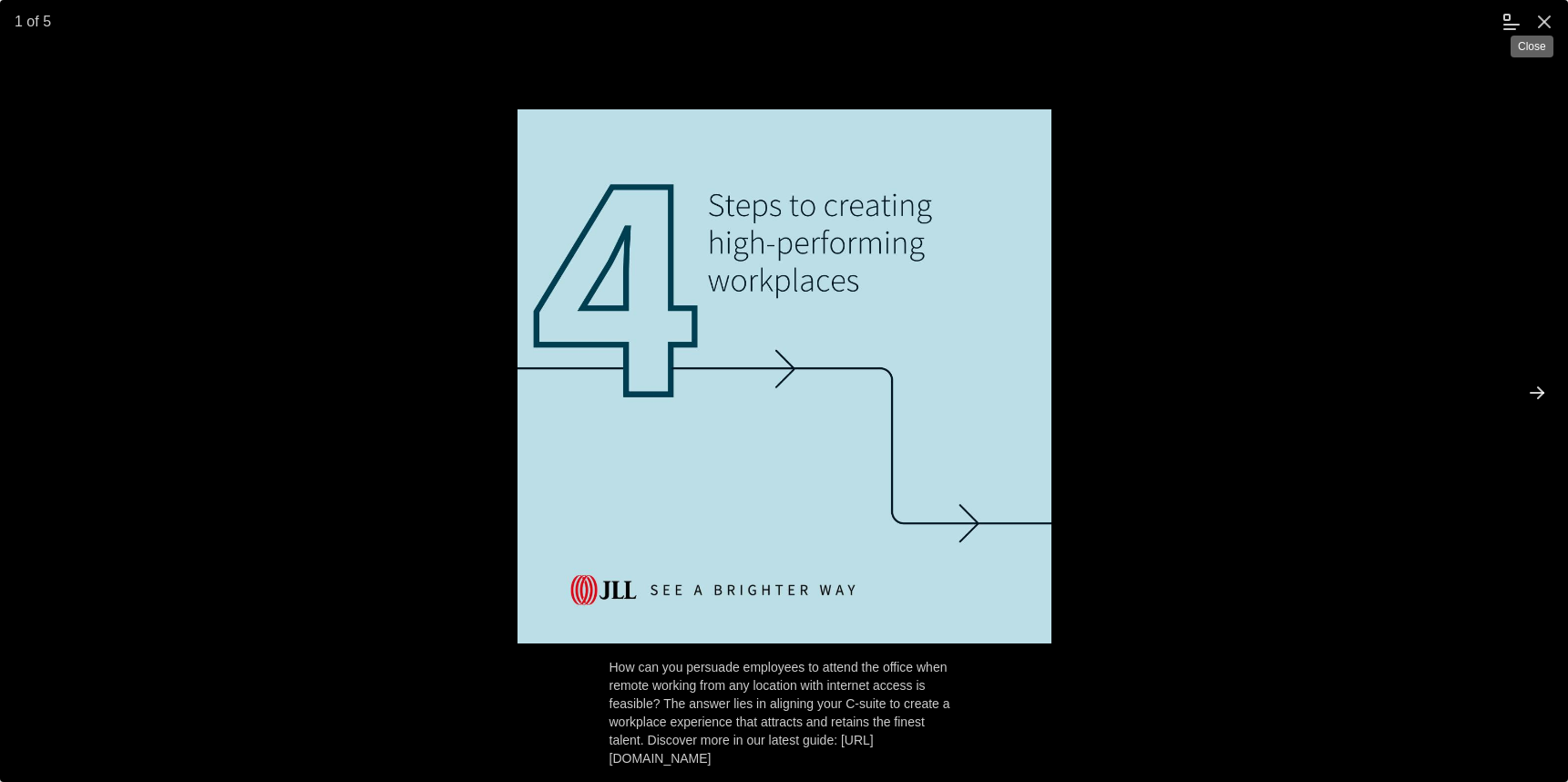
click at [1552, 22] on span "undefined" at bounding box center [1544, 22] width 33 height 33
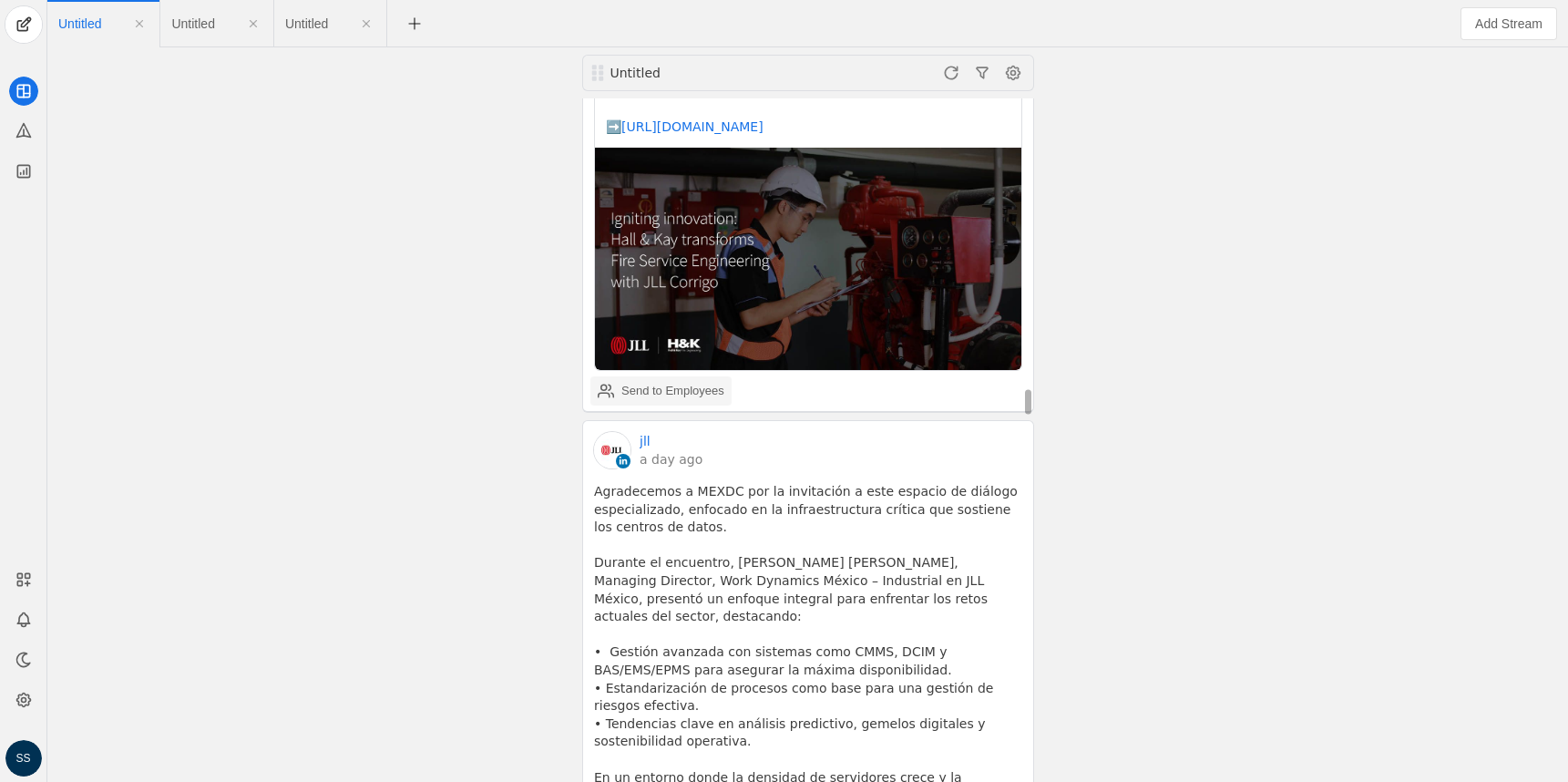
scroll to position [7962, 0]
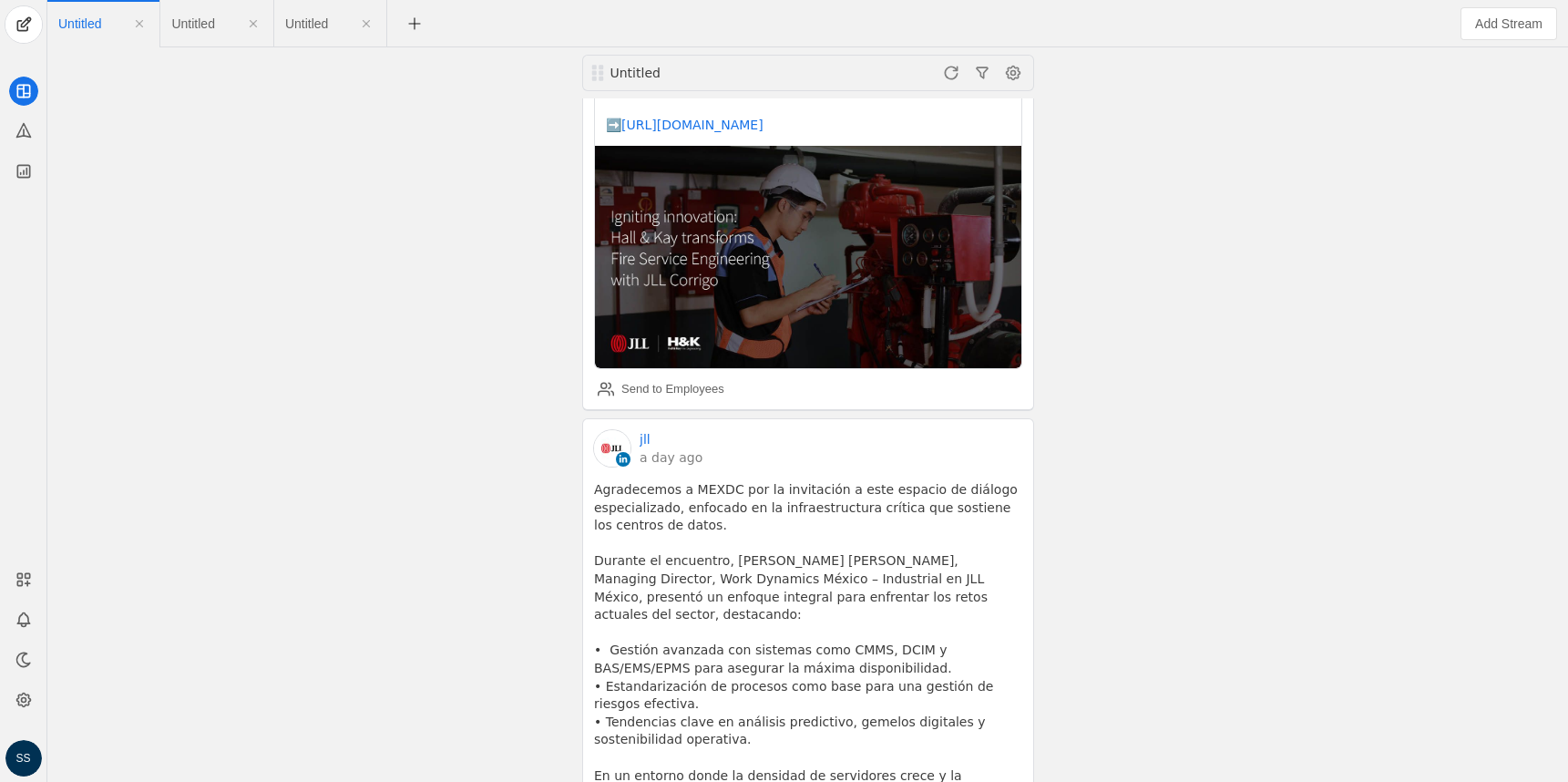
click at [193, 27] on span "Untitled" at bounding box center [192, 23] width 43 height 12
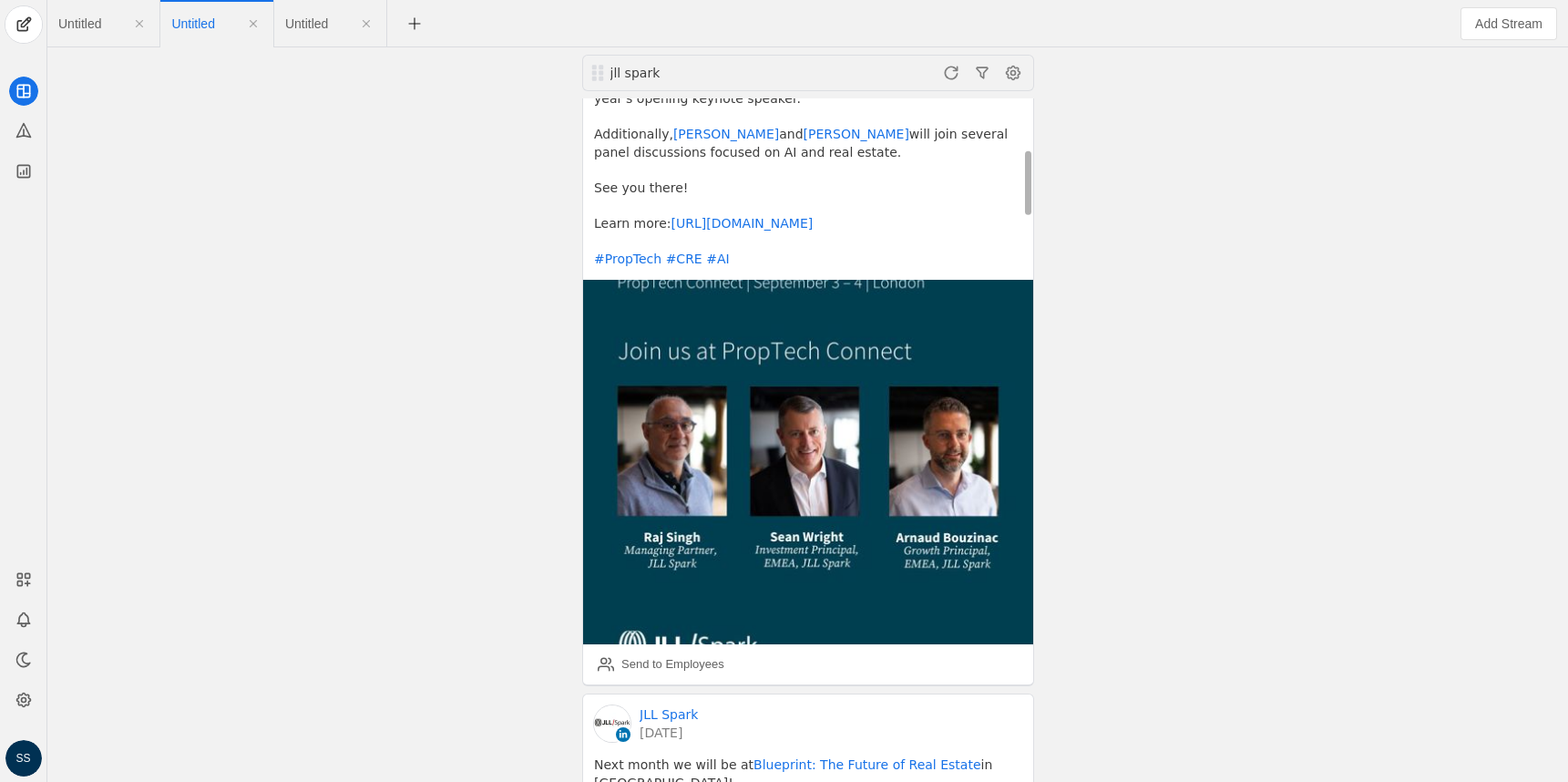
scroll to position [797, 0]
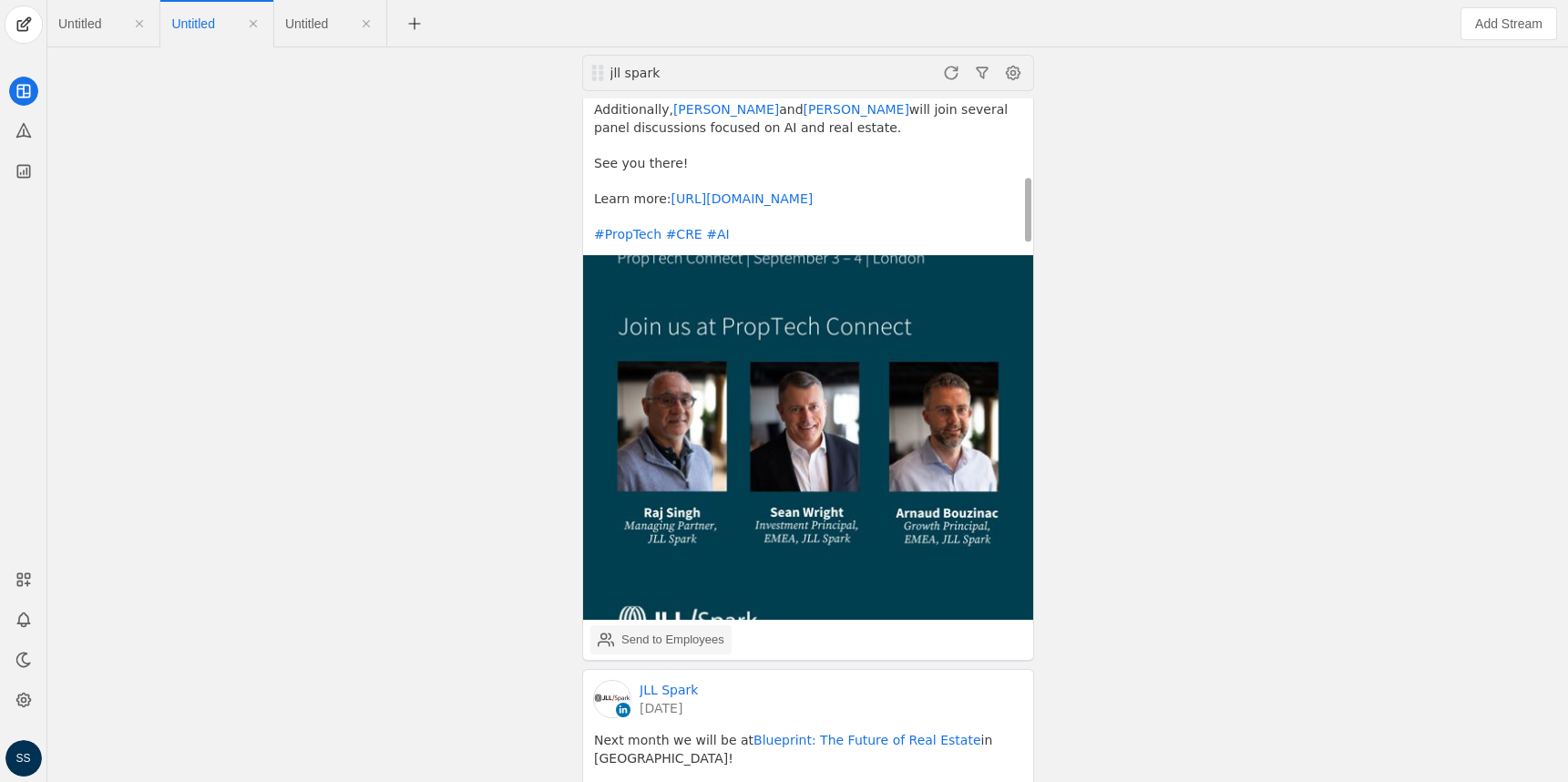
click at [655, 636] on div "Send to Employees" at bounding box center [673, 639] width 103 height 18
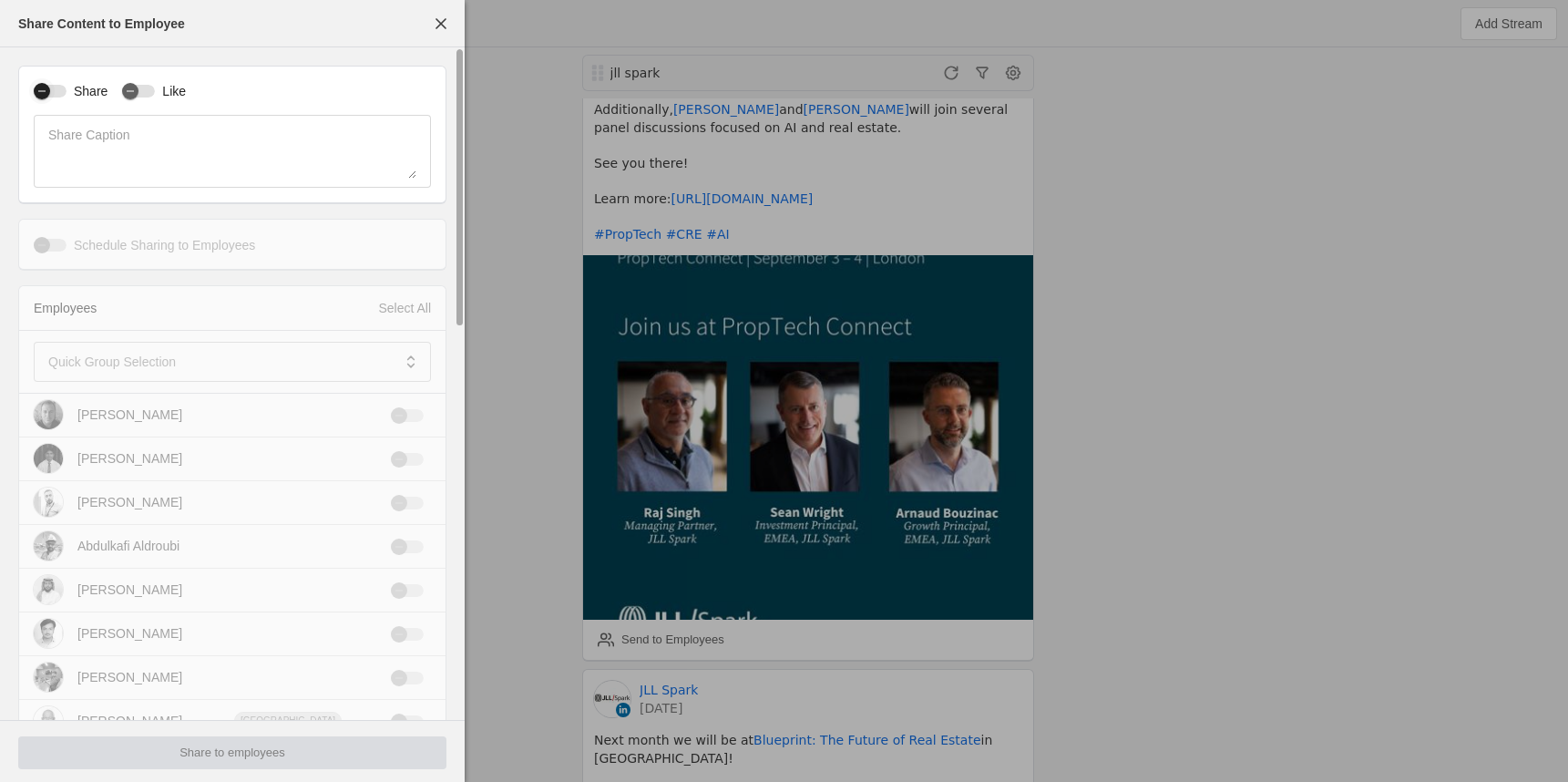
click at [47, 90] on icon "button" at bounding box center [41, 90] width 11 height 11
click at [134, 357] on mat-label "Quick Group Selection" at bounding box center [111, 361] width 127 height 22
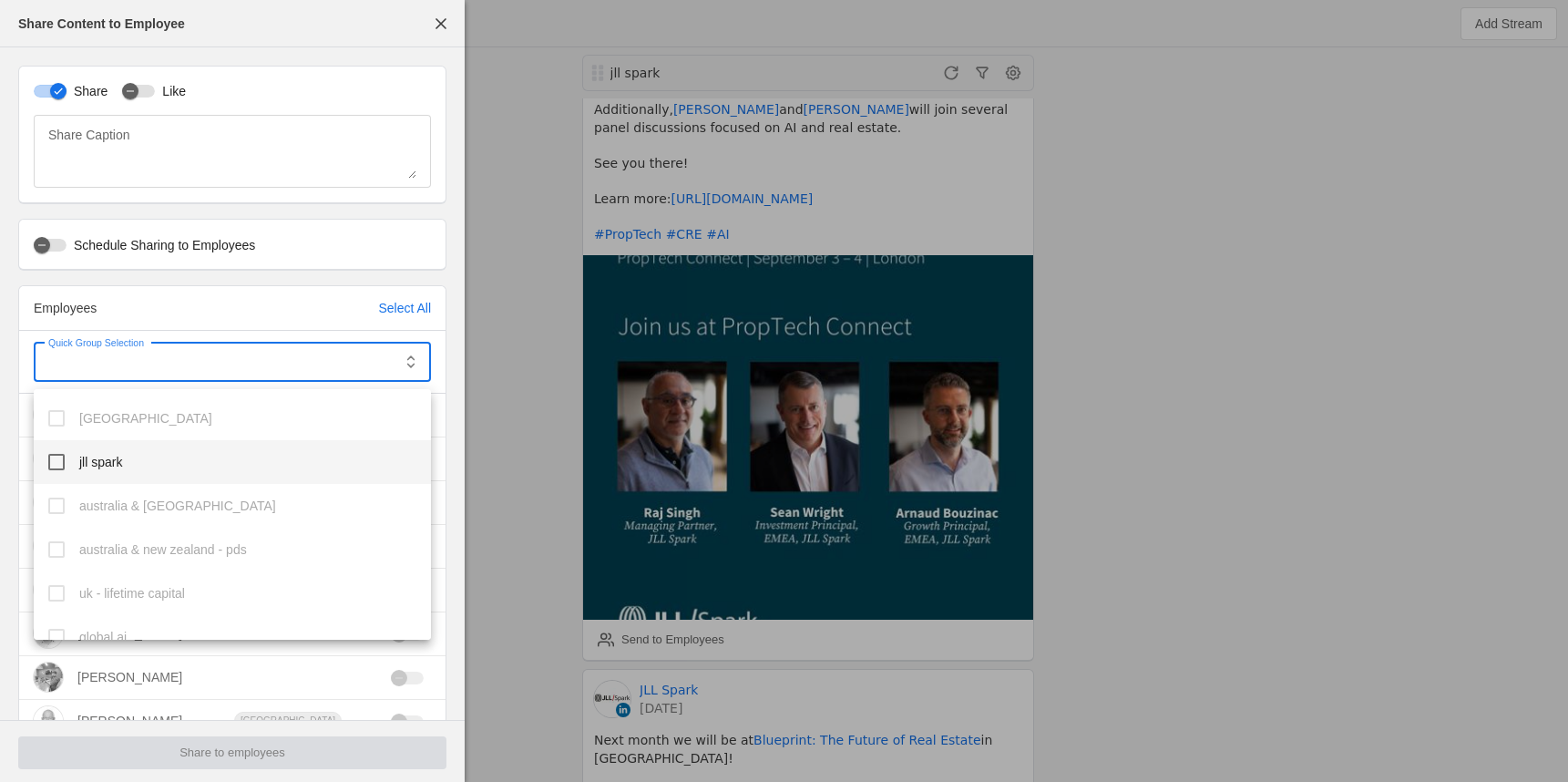
click at [132, 463] on mat-option "jll spark" at bounding box center [232, 462] width 397 height 44
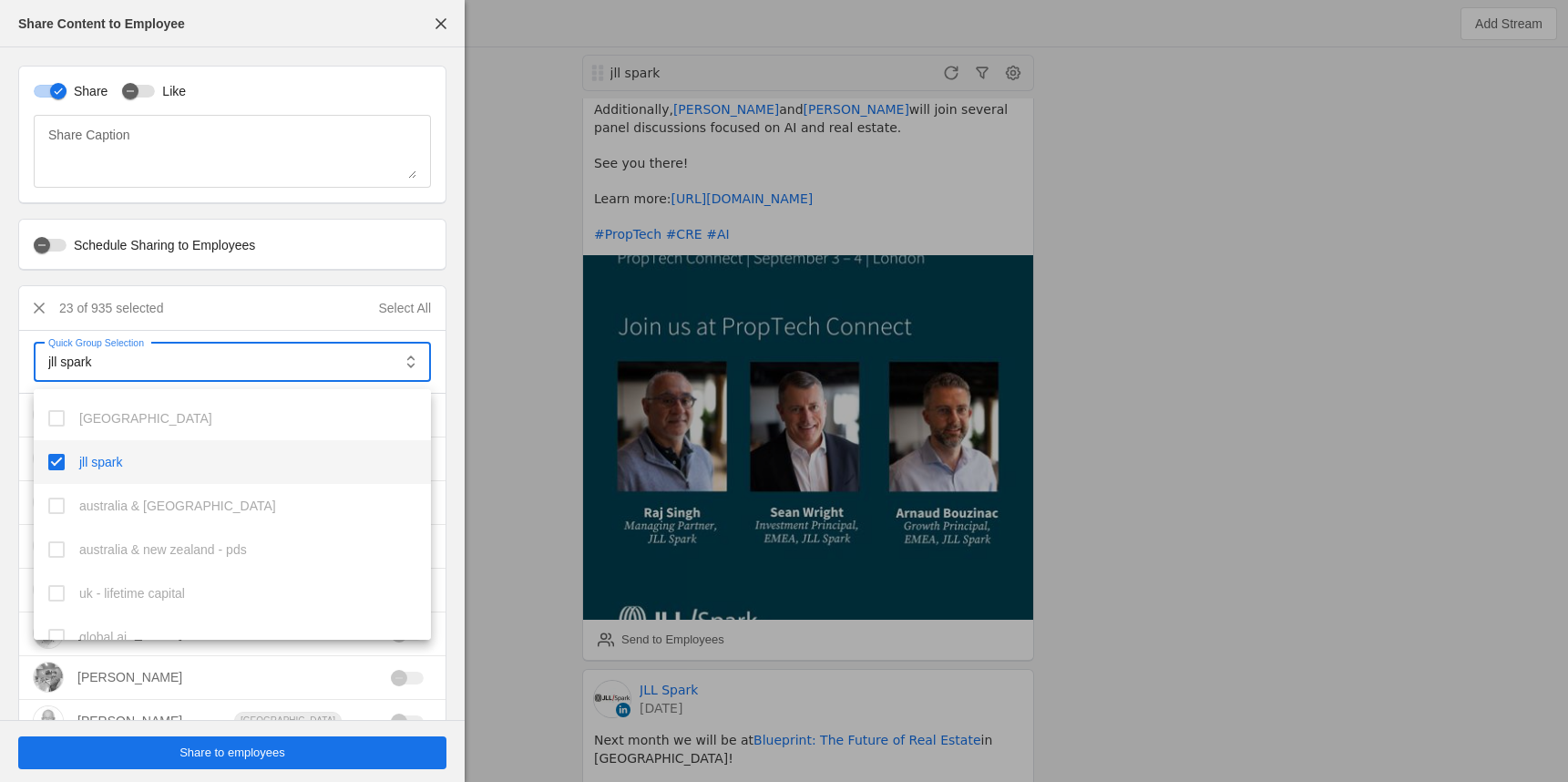
click at [225, 756] on div at bounding box center [784, 391] width 1568 height 782
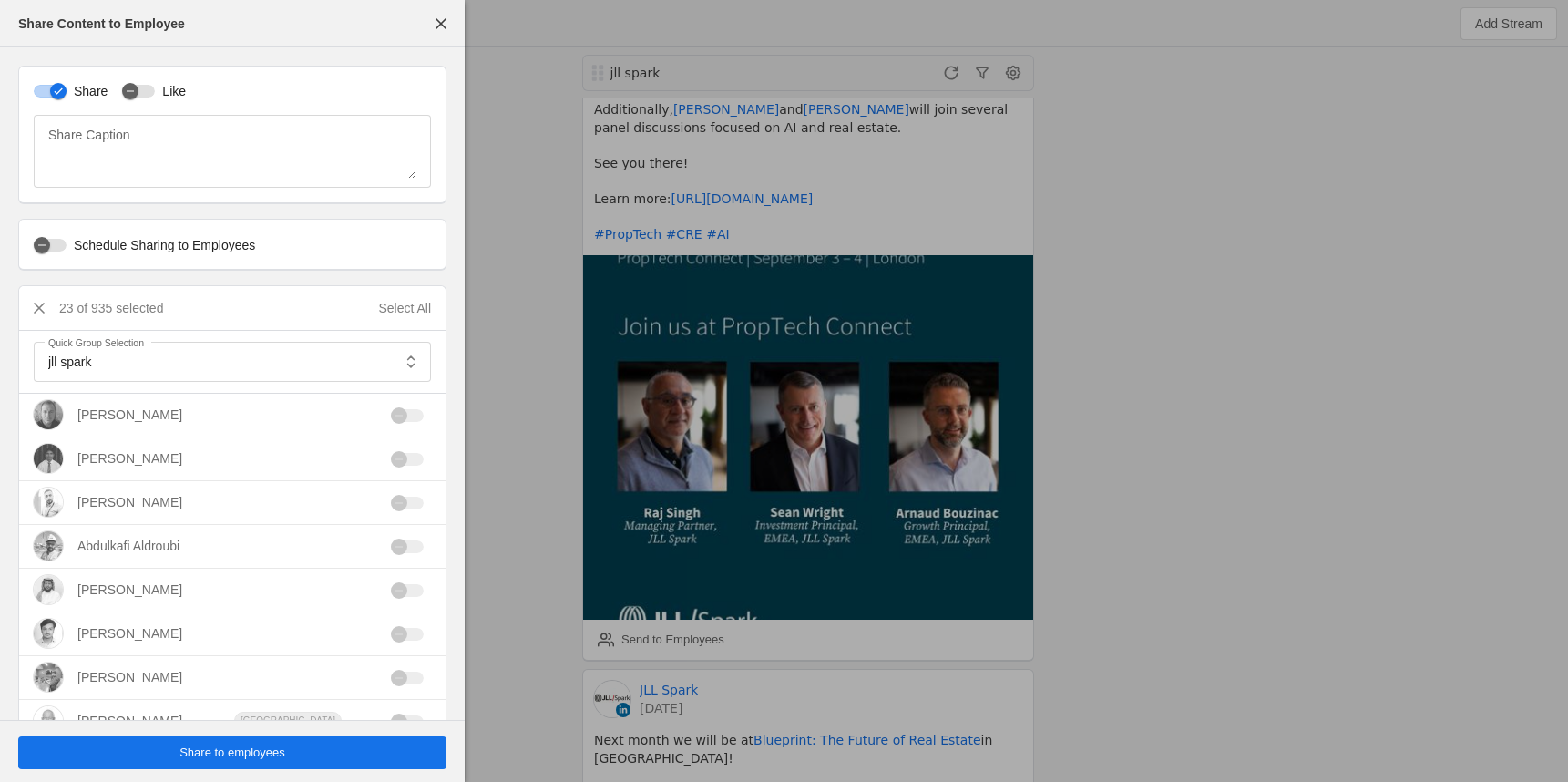
click at [256, 756] on span "Share to employees" at bounding box center [233, 752] width 105 height 18
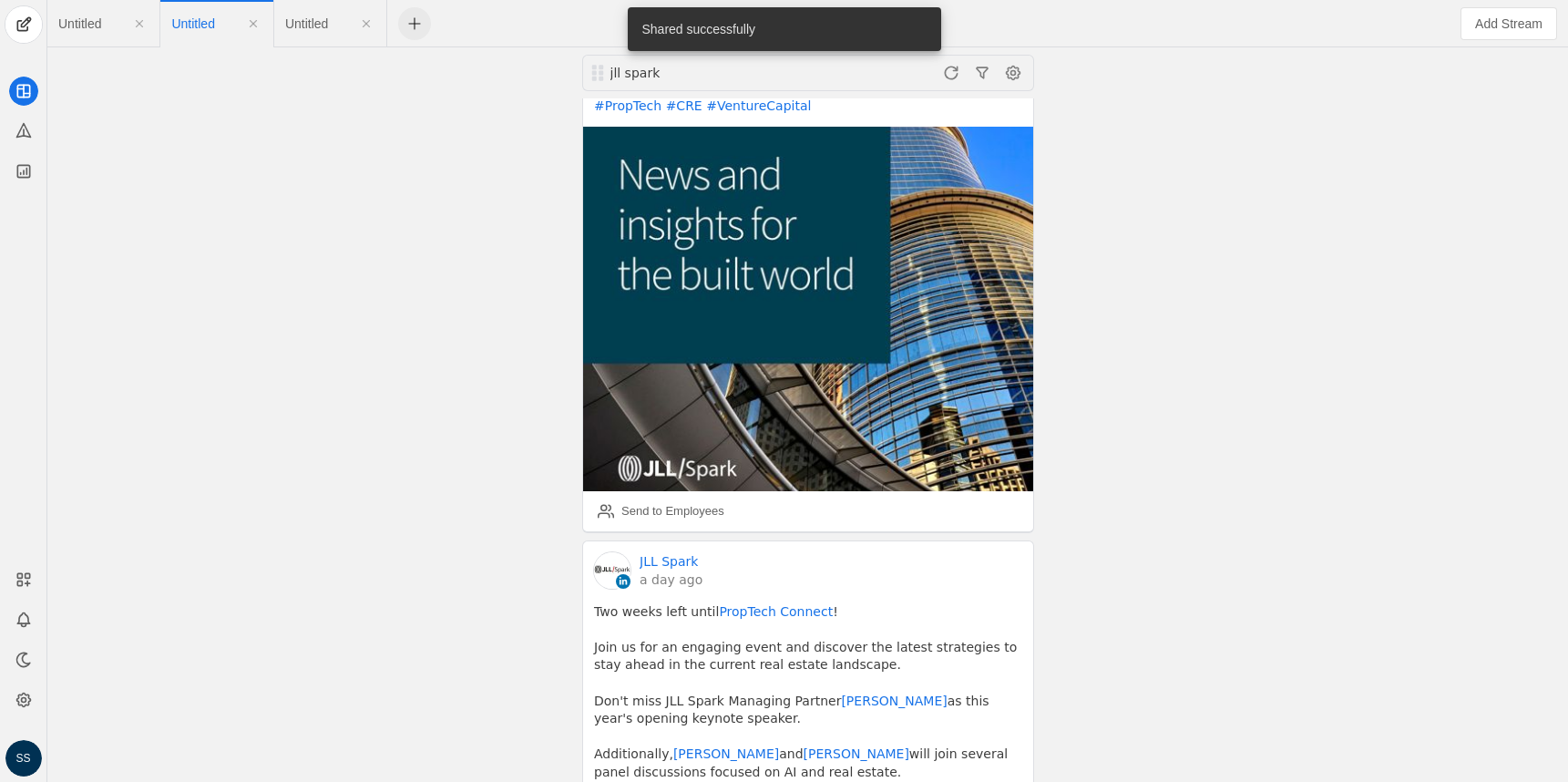
scroll to position [51, 0]
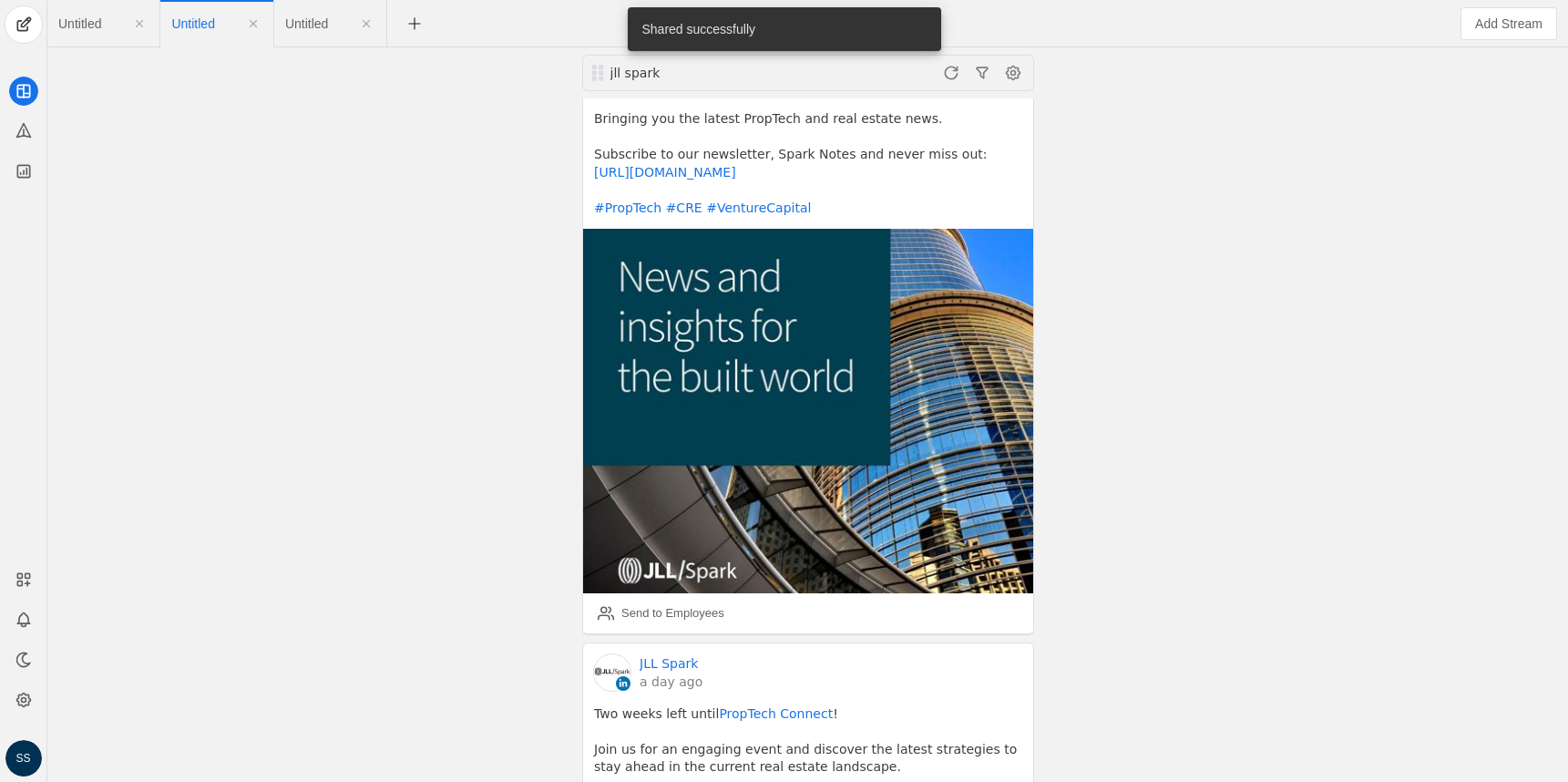
click at [326, 36] on app-feed-tab "Untitled" at bounding box center [330, 24] width 90 height 33
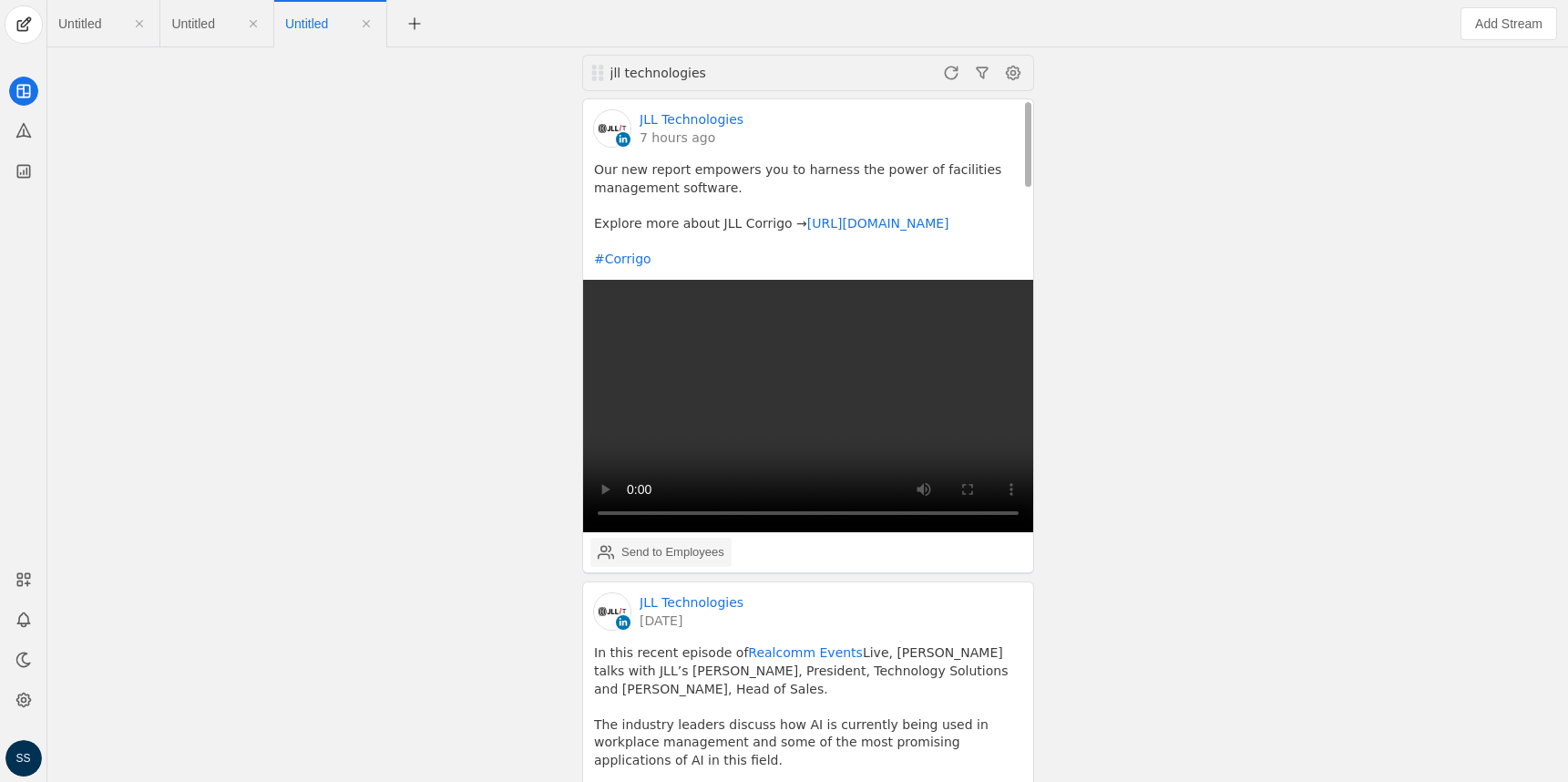
click at [638, 551] on div "Send to Employees" at bounding box center [673, 551] width 103 height 18
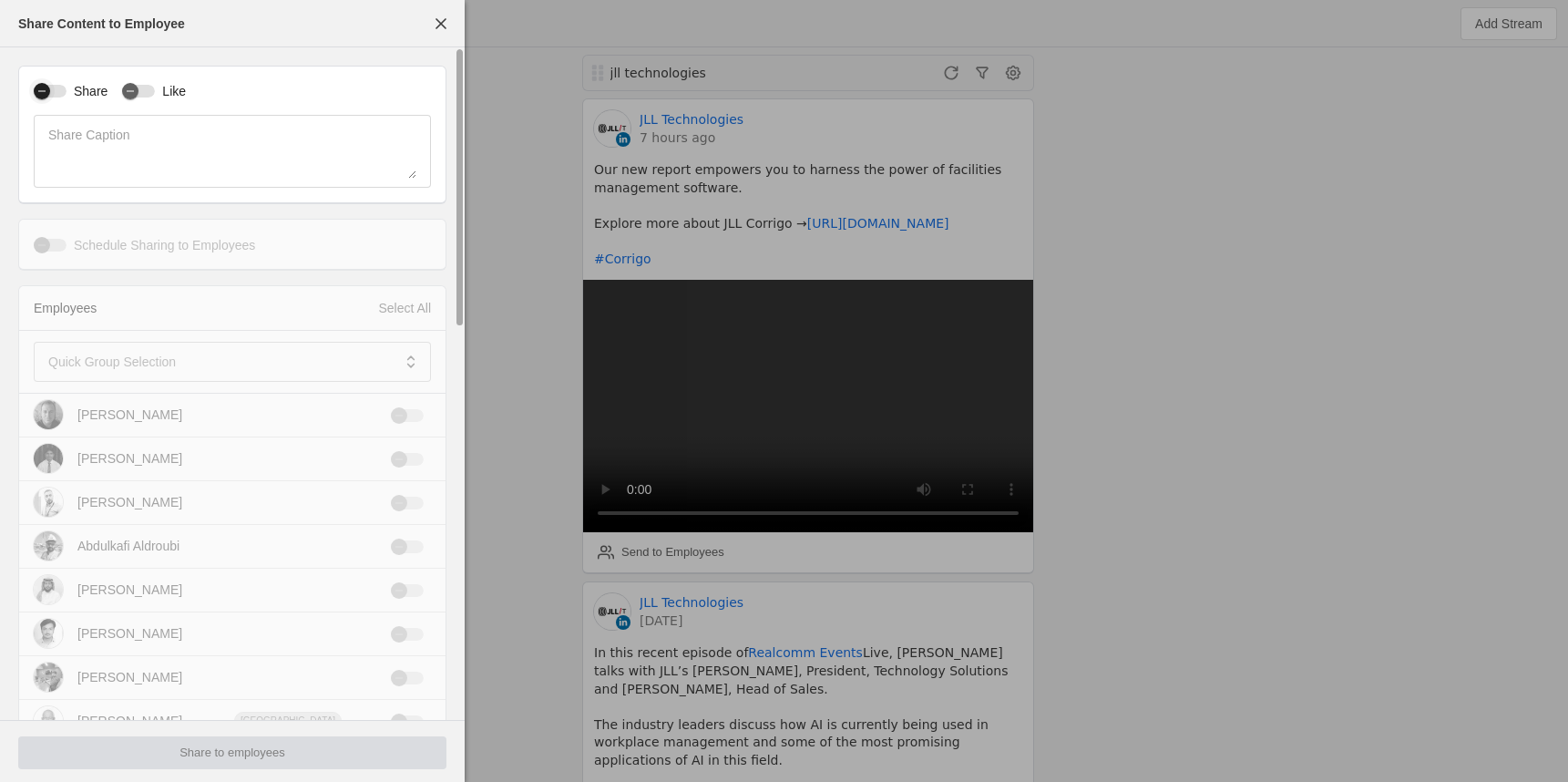
click at [59, 93] on div "button" at bounding box center [50, 91] width 33 height 12
click at [165, 355] on mat-label "Quick Group Selection" at bounding box center [111, 361] width 127 height 22
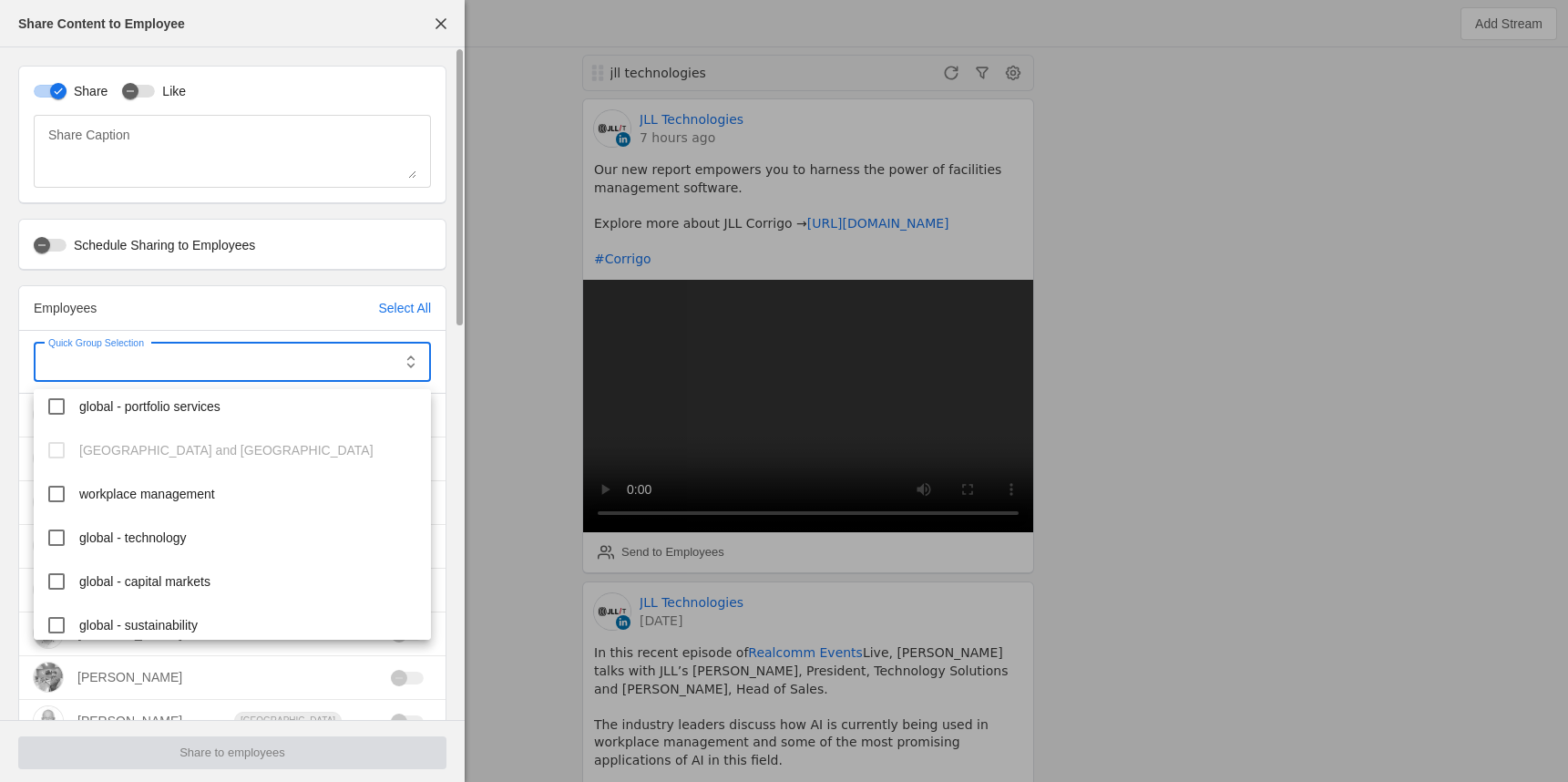
scroll to position [266, 0]
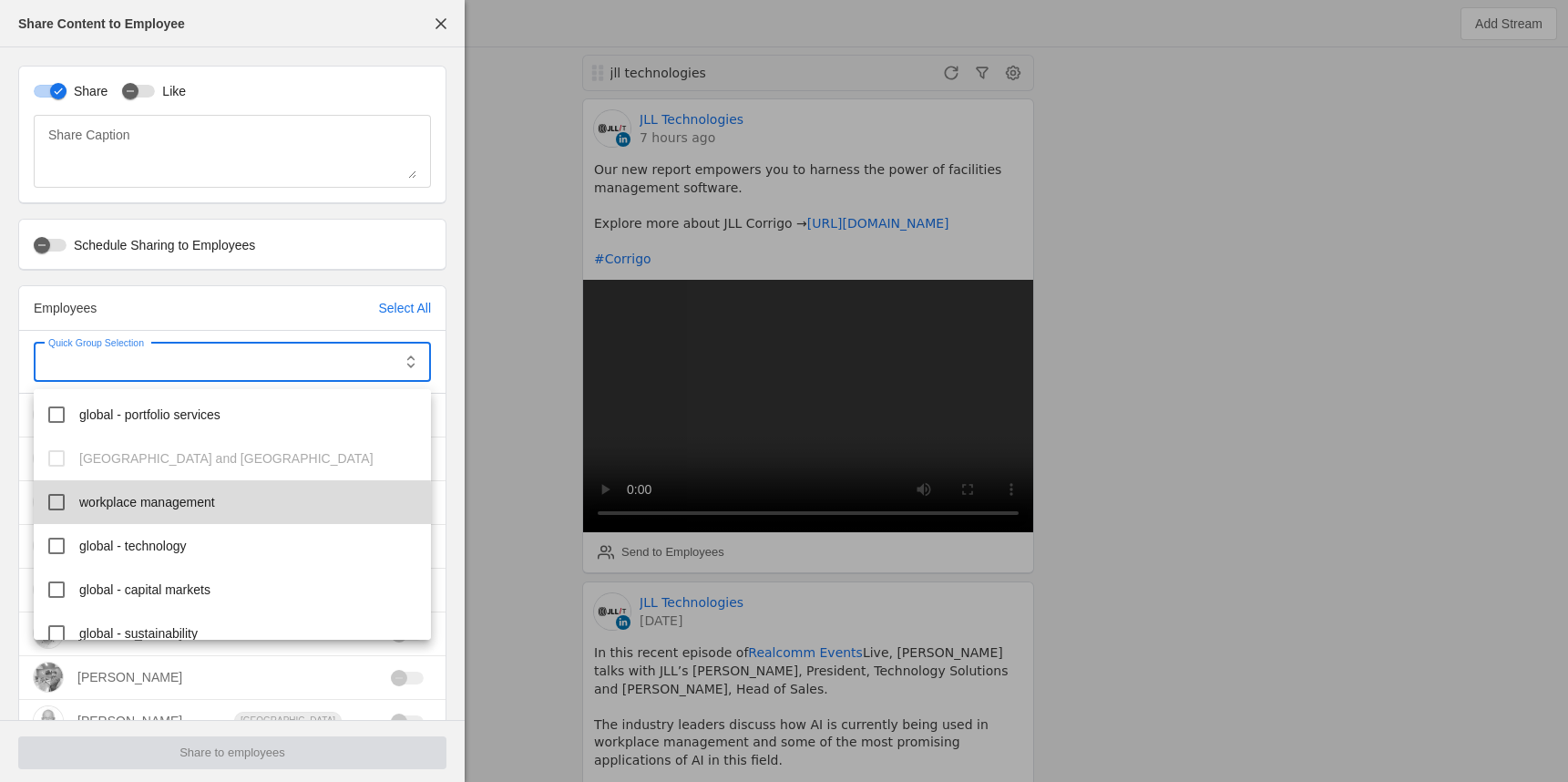
click at [190, 504] on span "workplace management" at bounding box center [147, 502] width 136 height 18
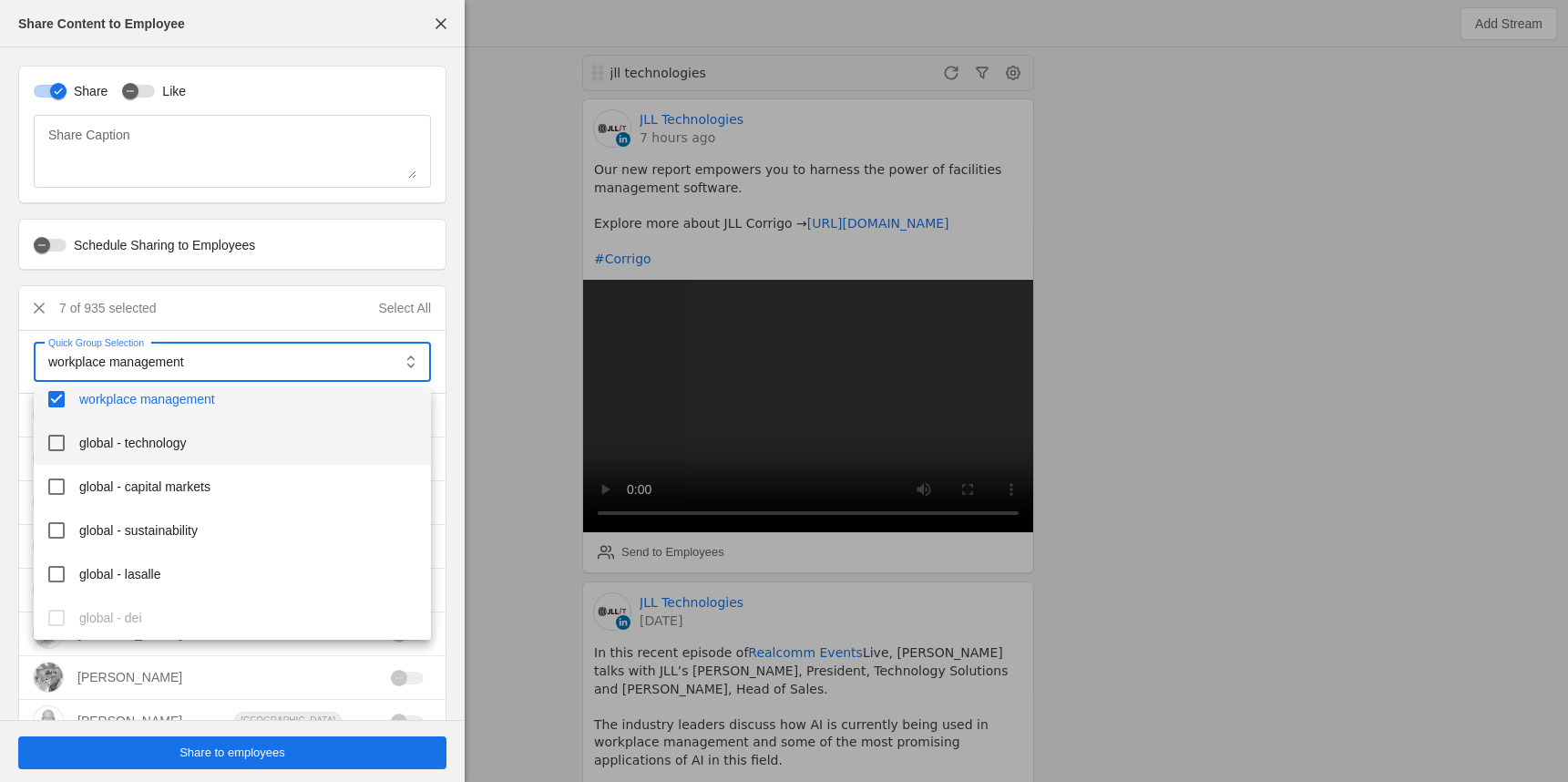
scroll to position [362, 0]
click at [116, 456] on span "global - technology" at bounding box center [133, 450] width 107 height 18
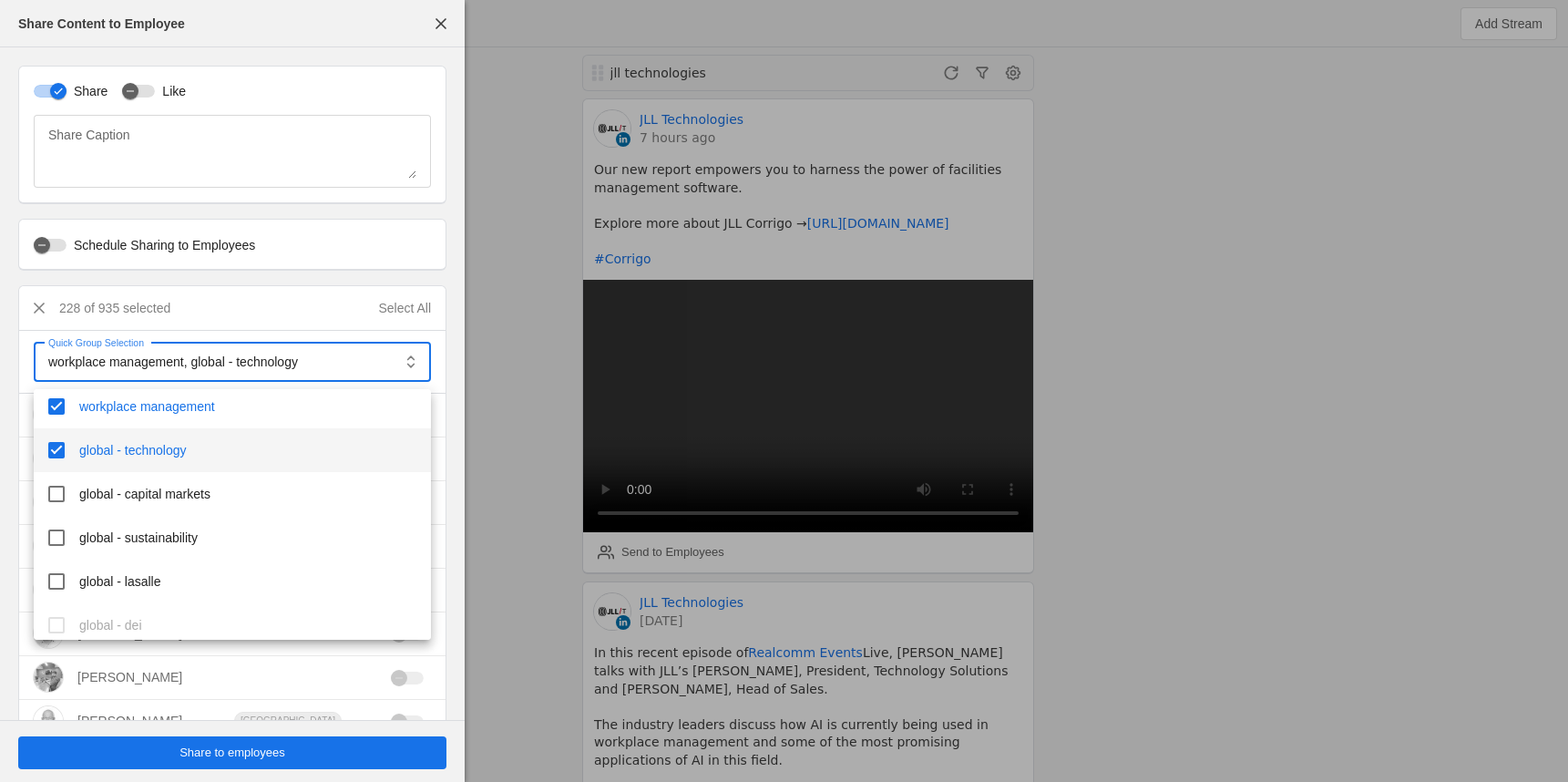
click at [100, 449] on span "global - technology" at bounding box center [133, 450] width 107 height 18
click at [237, 748] on div at bounding box center [784, 391] width 1568 height 782
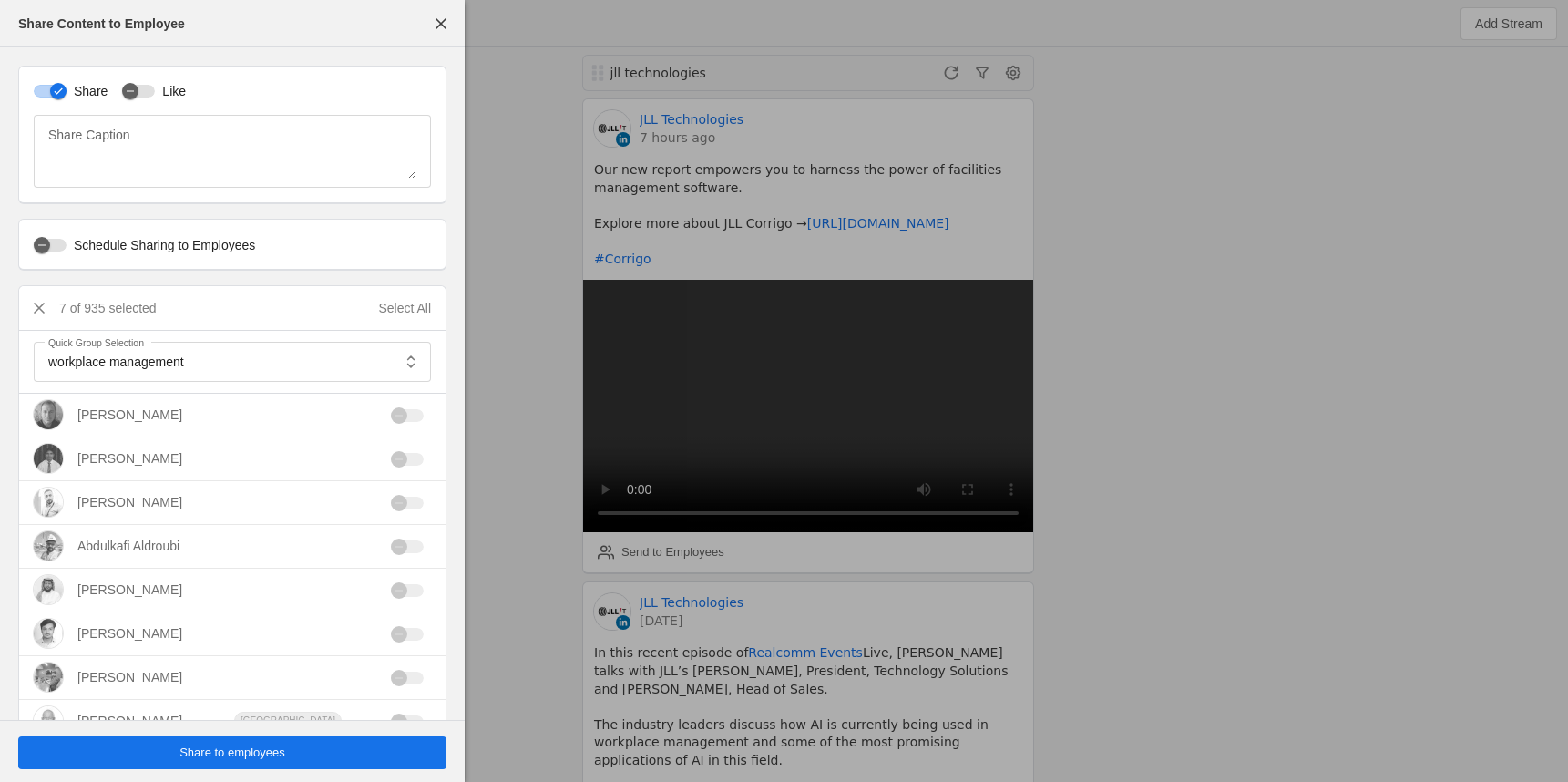
click at [220, 751] on span "Share to employees" at bounding box center [233, 752] width 105 height 18
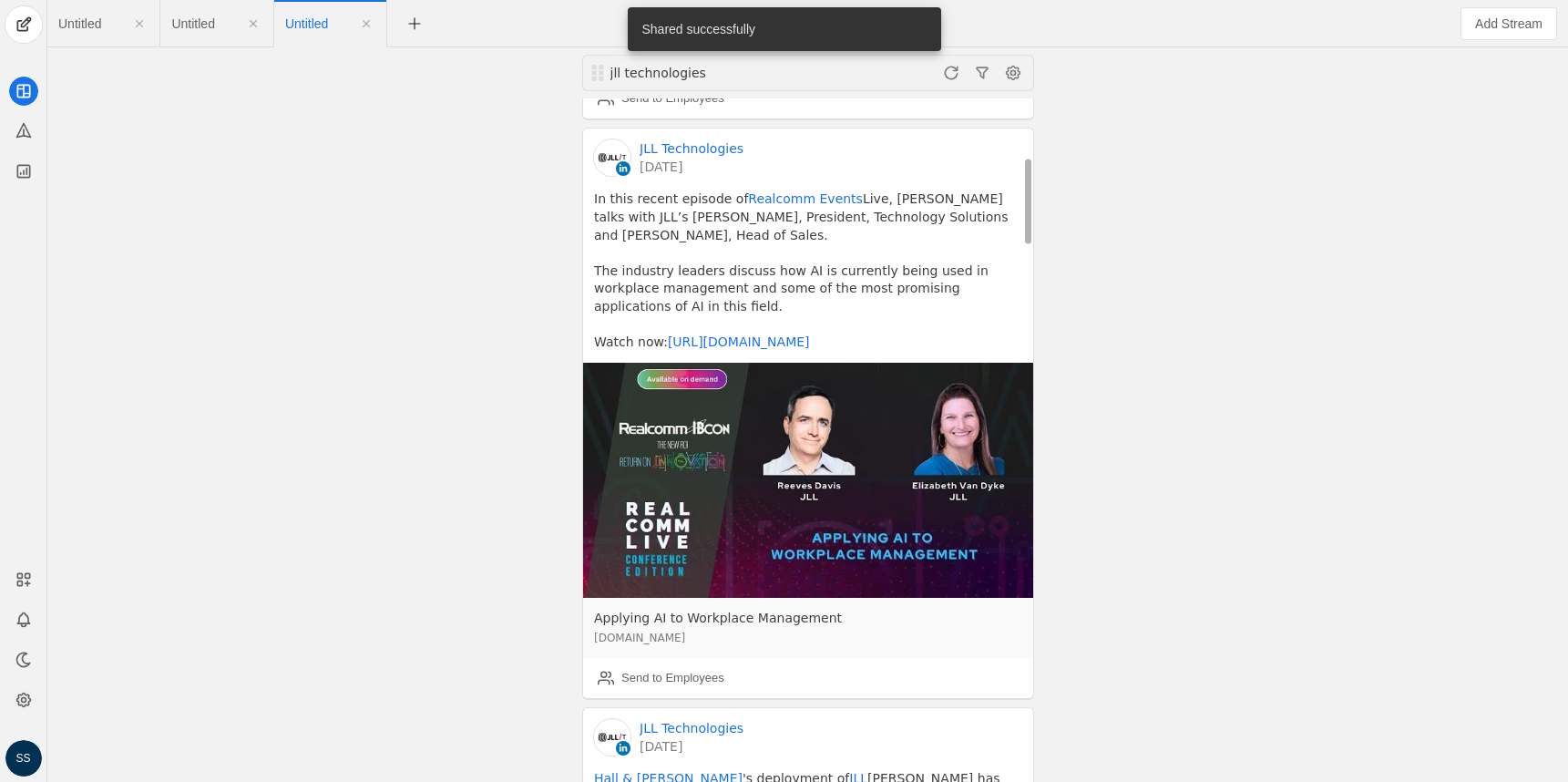
scroll to position [456, 0]
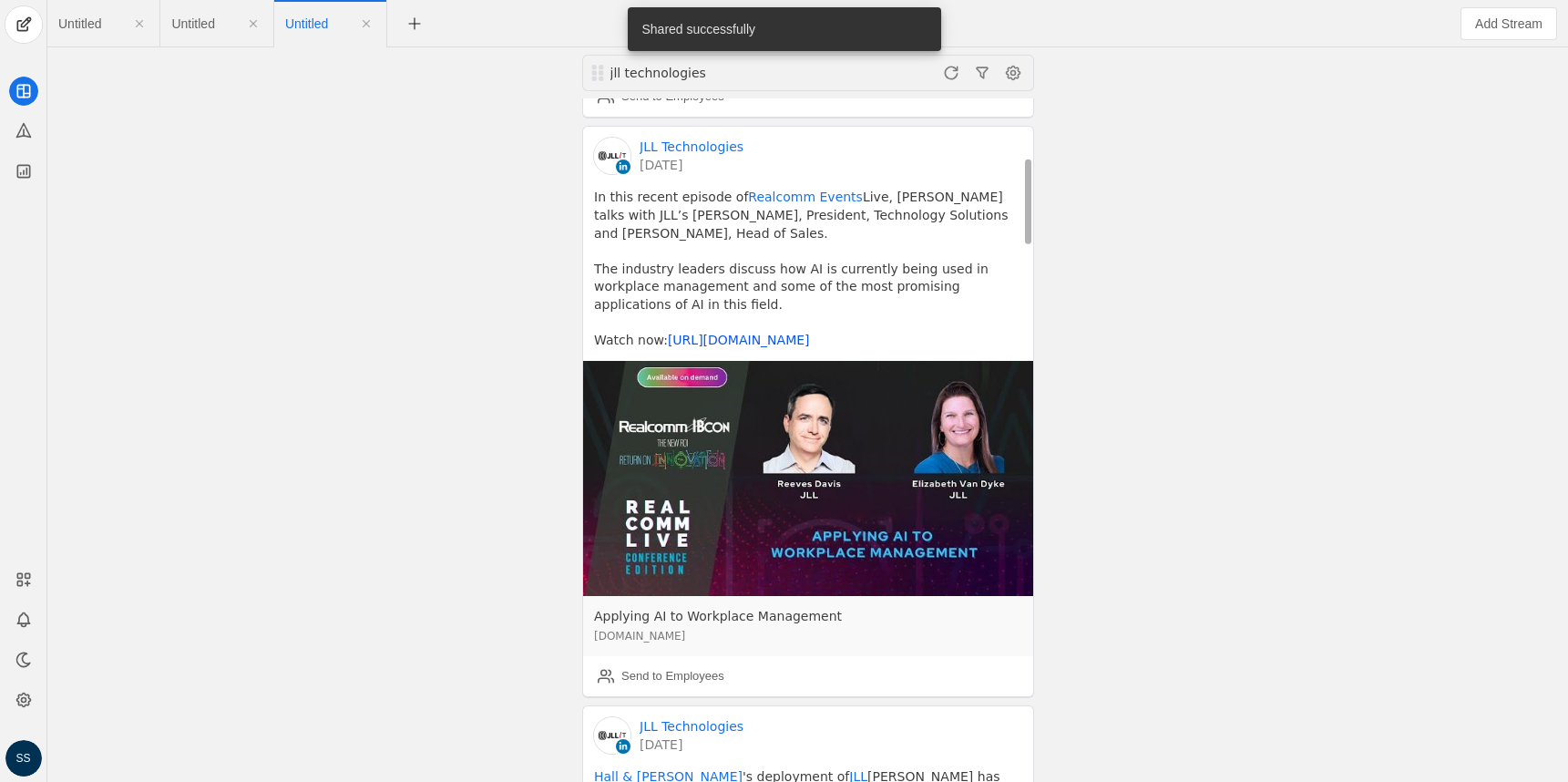
click at [740, 339] on link "https://co.jll/41zA6sr" at bounding box center [738, 339] width 143 height 14
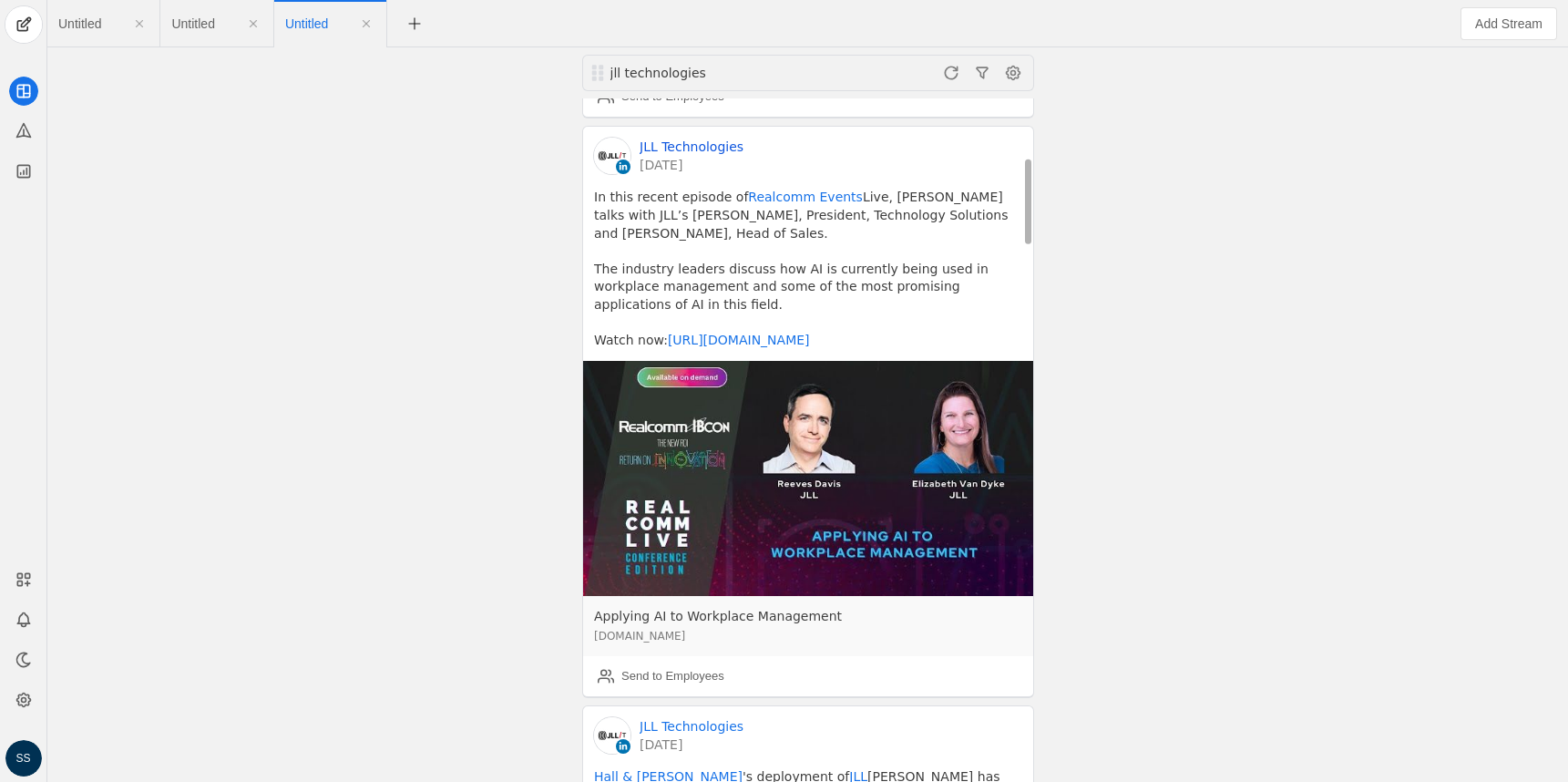
click at [688, 145] on link "JLL Technologies" at bounding box center [691, 146] width 104 height 18
click at [722, 337] on link "https://co.jll/41zA6sr" at bounding box center [738, 339] width 143 height 14
click at [663, 167] on link "4 days ago" at bounding box center [691, 165] width 104 height 18
